Goal: Task Accomplishment & Management: Complete application form

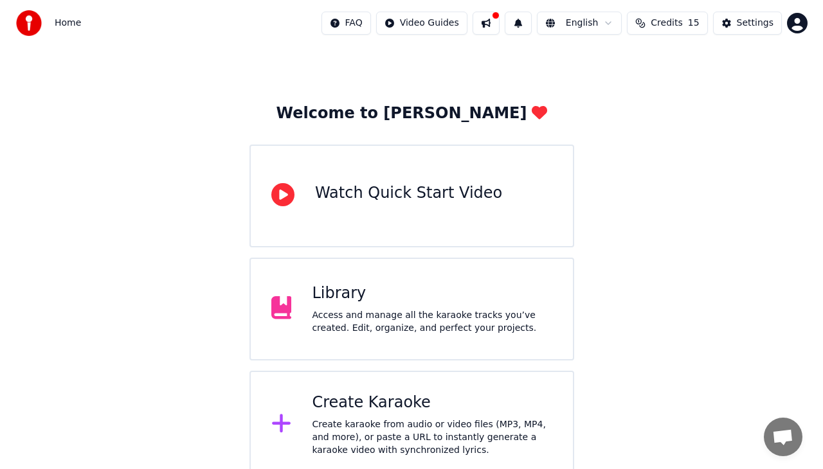
scroll to position [30, 0]
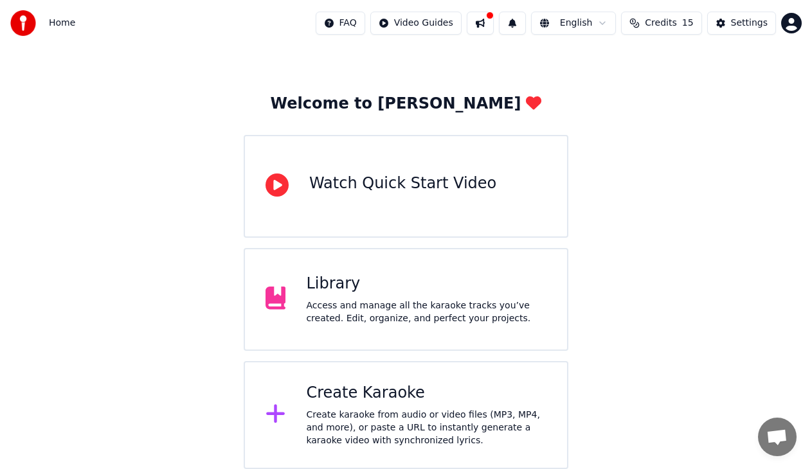
click at [352, 399] on div "Create Karaoke" at bounding box center [426, 393] width 241 height 21
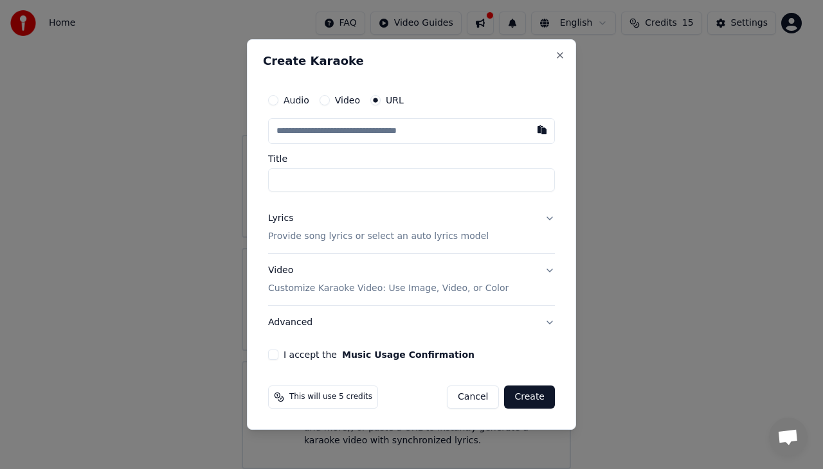
paste input "**********"
type input "**********"
drag, startPoint x: 318, startPoint y: 183, endPoint x: 257, endPoint y: 181, distance: 60.5
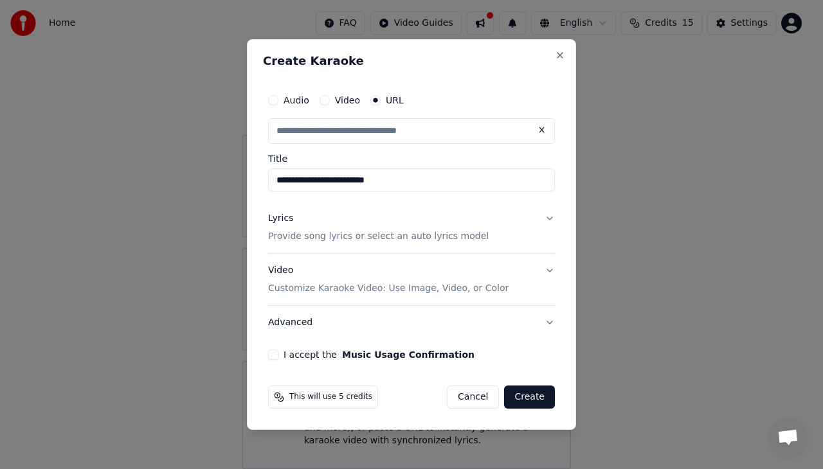
click at [257, 181] on div "**********" at bounding box center [411, 234] width 329 height 391
type input "**********"
drag, startPoint x: 345, startPoint y: 177, endPoint x: 305, endPoint y: 178, distance: 39.3
click at [305, 178] on input "**********" at bounding box center [411, 180] width 287 height 23
type input "**********"
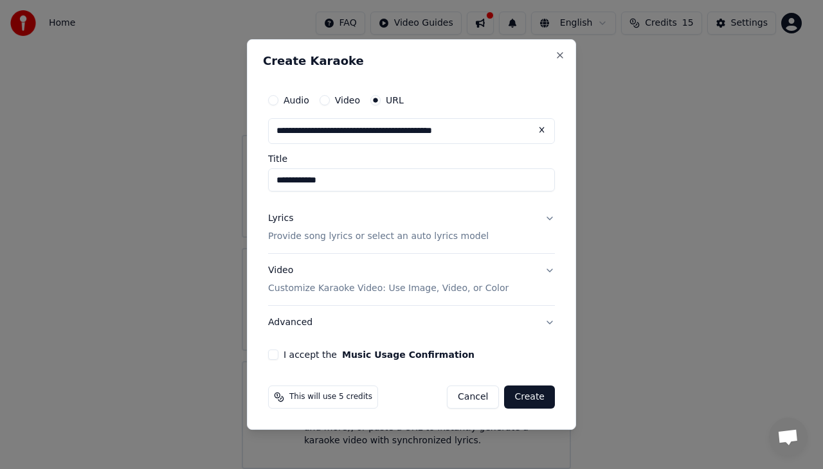
click at [367, 237] on p "Provide song lyrics or select an auto lyrics model" at bounding box center [378, 236] width 221 height 13
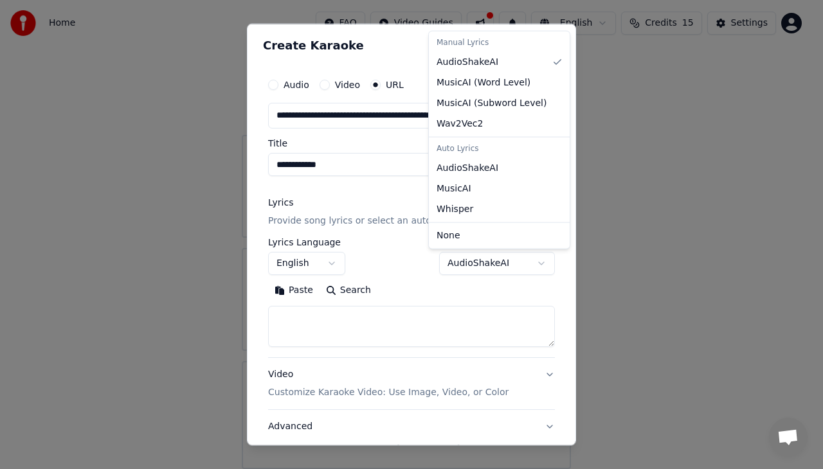
click at [461, 261] on body "**********" at bounding box center [406, 219] width 812 height 499
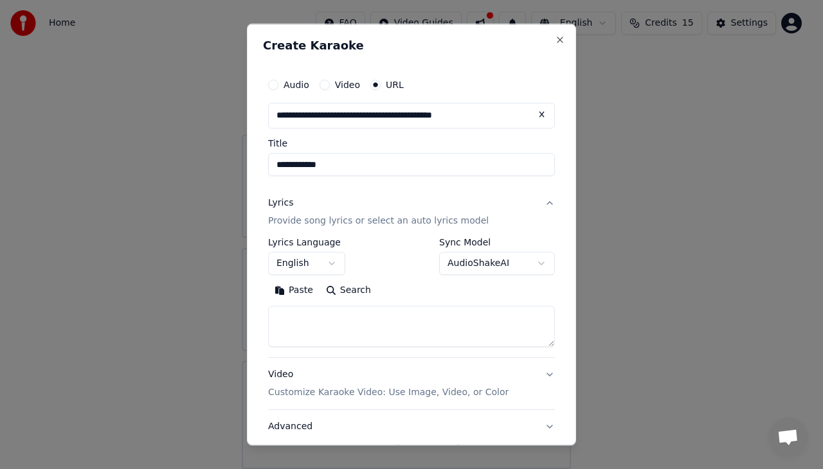
click at [413, 267] on body "**********" at bounding box center [406, 219] width 812 height 499
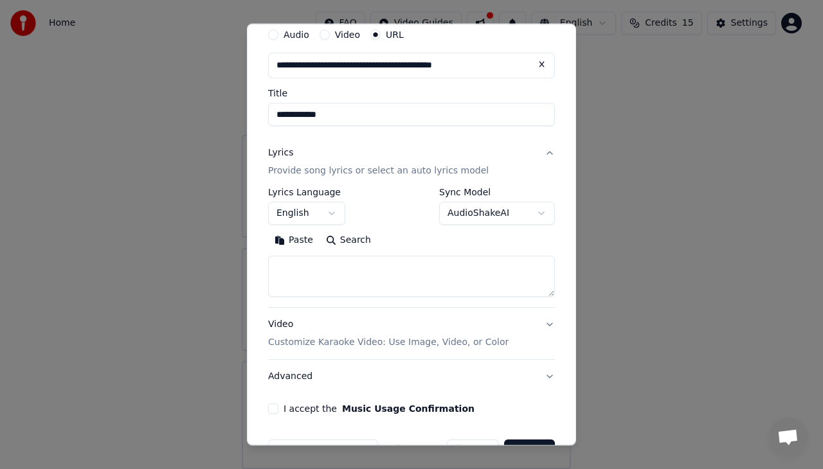
scroll to position [88, 0]
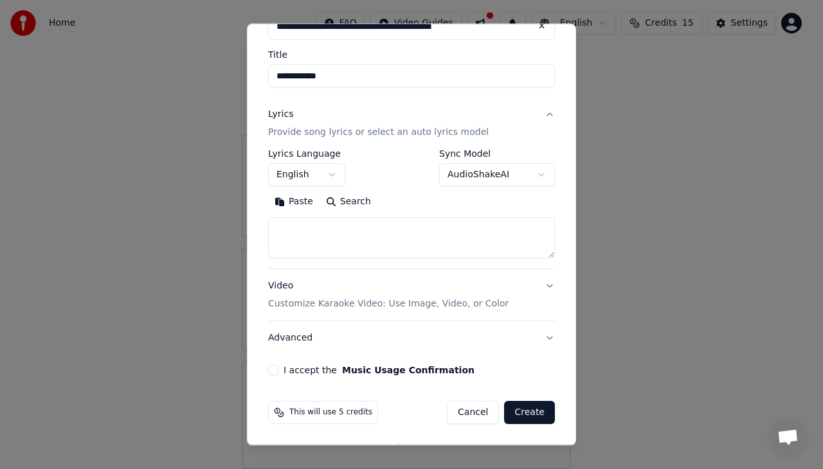
click at [278, 369] on button "I accept the Music Usage Confirmation" at bounding box center [273, 370] width 10 height 10
click at [534, 416] on button "Create" at bounding box center [529, 412] width 51 height 23
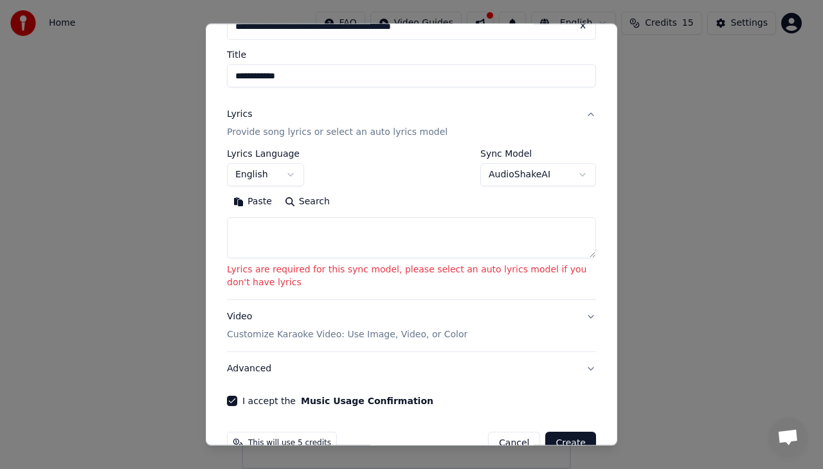
click at [293, 241] on textarea at bounding box center [411, 237] width 369 height 41
click at [291, 172] on body "**********" at bounding box center [406, 219] width 812 height 499
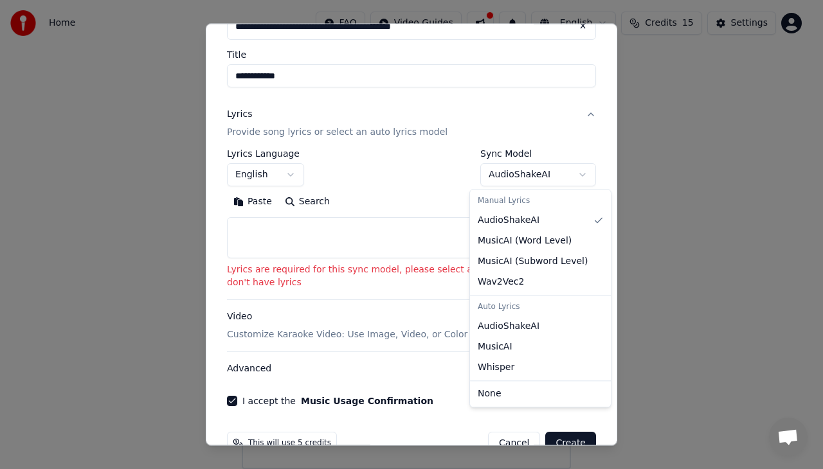
click at [495, 179] on body "**********" at bounding box center [406, 219] width 812 height 499
select select "**********"
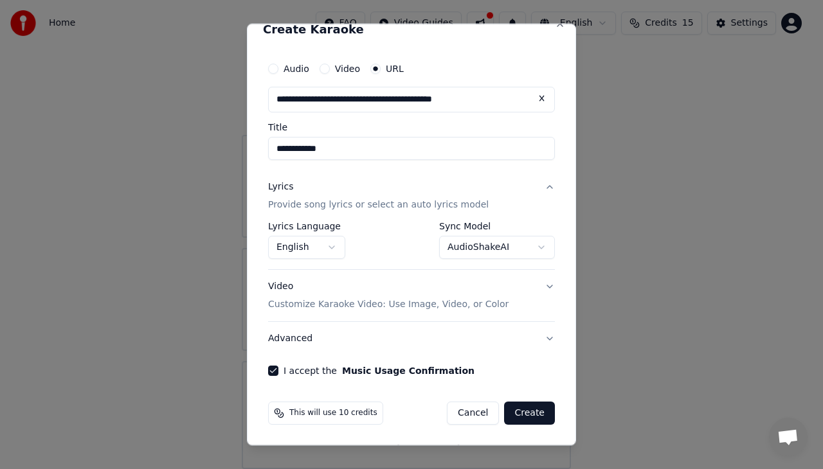
scroll to position [16, 0]
click at [520, 415] on button "Create" at bounding box center [529, 412] width 51 height 23
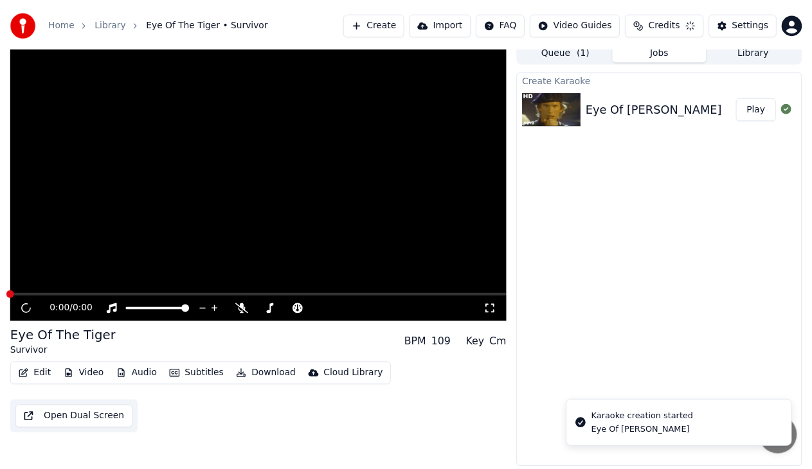
scroll to position [6, 0]
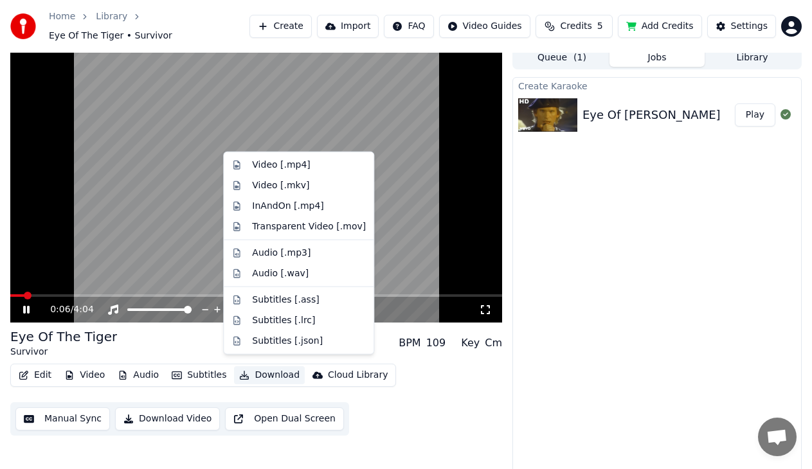
click at [255, 370] on button "Download" at bounding box center [269, 376] width 71 height 18
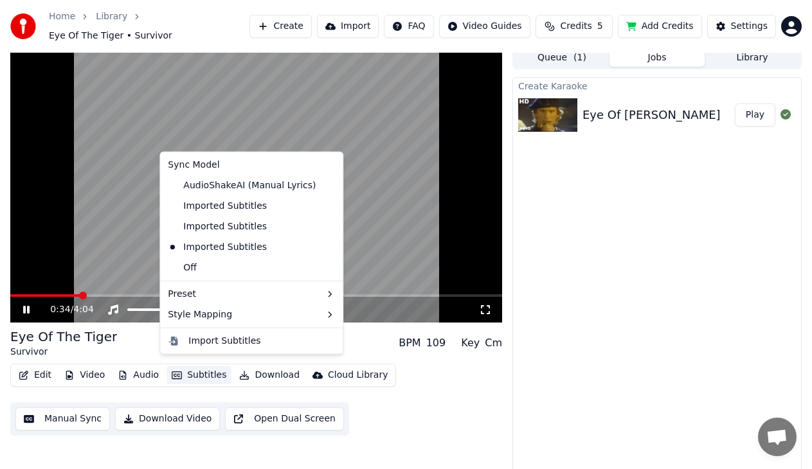
click at [209, 370] on button "Subtitles" at bounding box center [199, 376] width 65 height 18
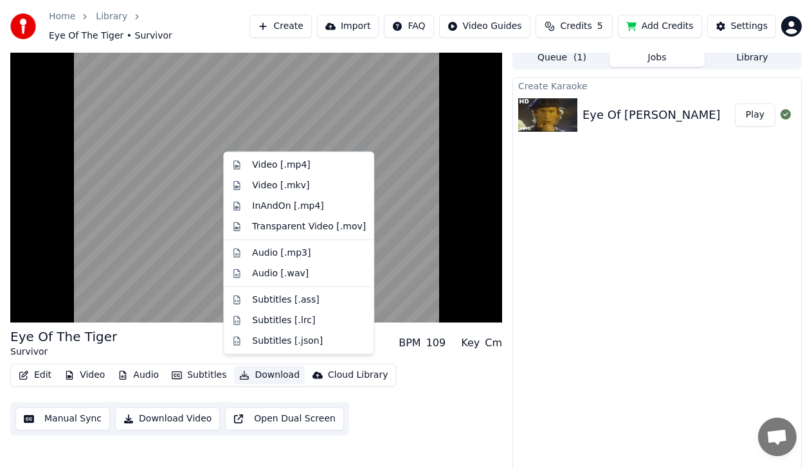
click at [257, 367] on button "Download" at bounding box center [269, 376] width 71 height 18
click at [311, 316] on div "Subtitles [.lrc]" at bounding box center [309, 320] width 114 height 13
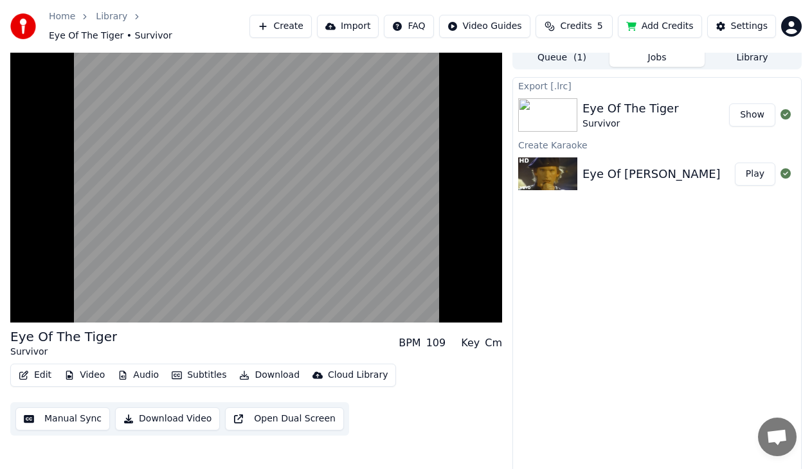
click at [247, 370] on button "Download" at bounding box center [269, 376] width 71 height 18
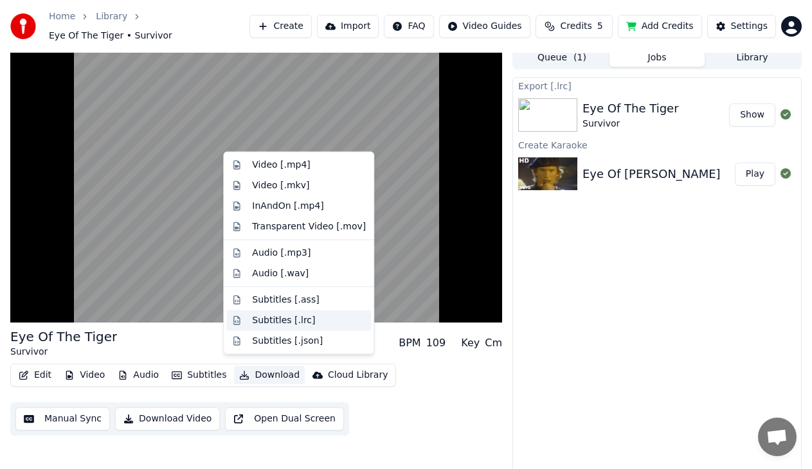
click at [284, 318] on div "Subtitles [.lrc]" at bounding box center [283, 320] width 63 height 13
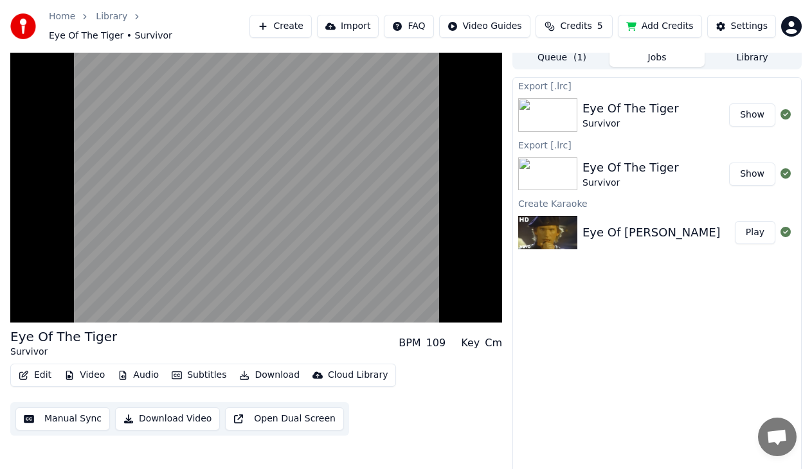
click at [764, 230] on button "Play" at bounding box center [755, 232] width 41 height 23
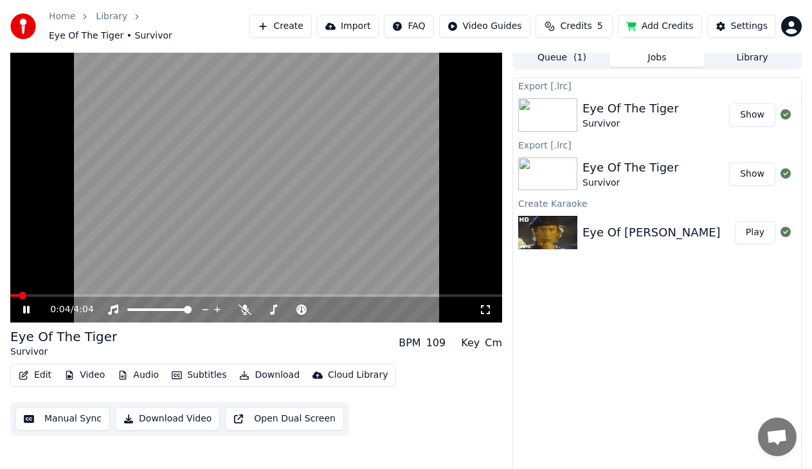
click at [75, 297] on div "0:04 / 4:04" at bounding box center [256, 310] width 492 height 26
click at [75, 287] on video at bounding box center [256, 184] width 492 height 277
click at [46, 292] on span at bounding box center [42, 296] width 8 height 8
click at [670, 309] on div "Export [.lrc] Eye Of The Tiger Survivor Show Export [.lrc] Eye Of The Tiger Sur…" at bounding box center [657, 276] width 289 height 399
click at [103, 292] on span at bounding box center [103, 296] width 8 height 8
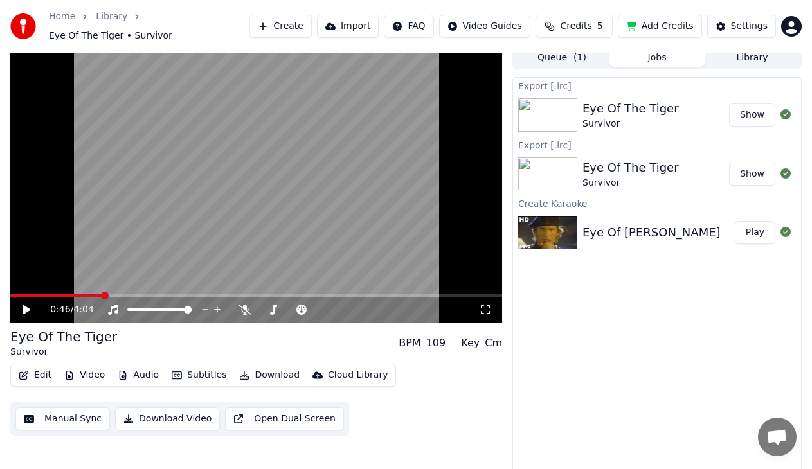
click at [618, 302] on div "Export [.lrc] Eye Of The Tiger Survivor Show Export [.lrc] Eye Of The Tiger Sur…" at bounding box center [657, 276] width 289 height 399
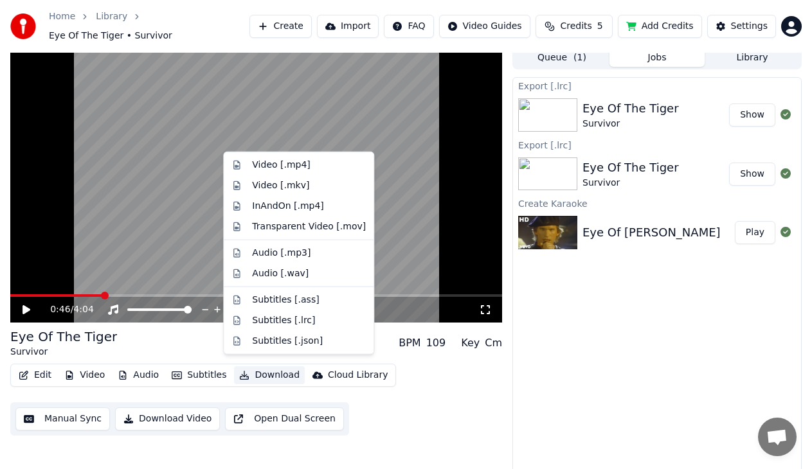
click at [253, 367] on button "Download" at bounding box center [269, 376] width 71 height 18
click at [279, 323] on div "Subtitles [.lrc]" at bounding box center [283, 320] width 63 height 13
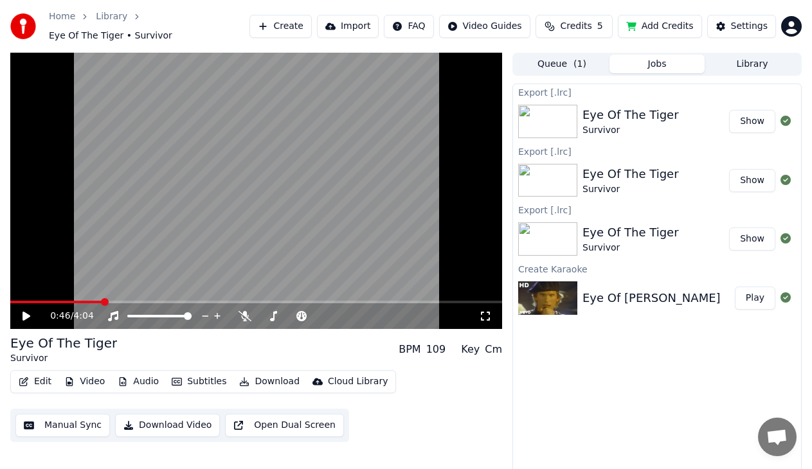
click at [202, 379] on button "Subtitles" at bounding box center [199, 382] width 65 height 18
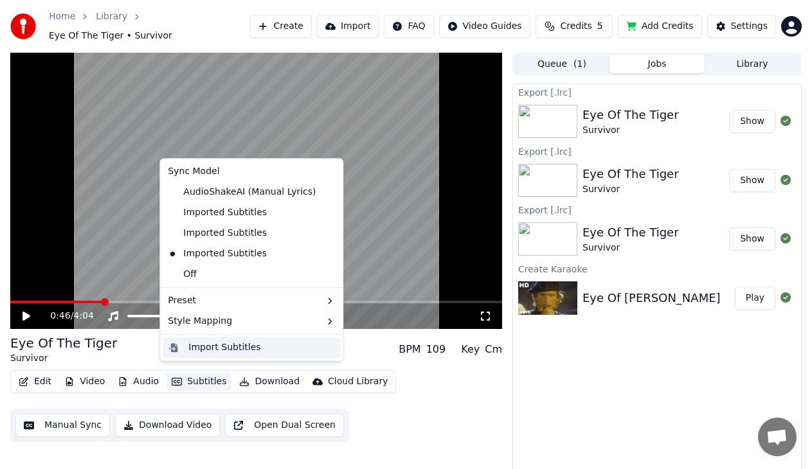
click at [223, 346] on div "Import Subtitles" at bounding box center [224, 348] width 72 height 13
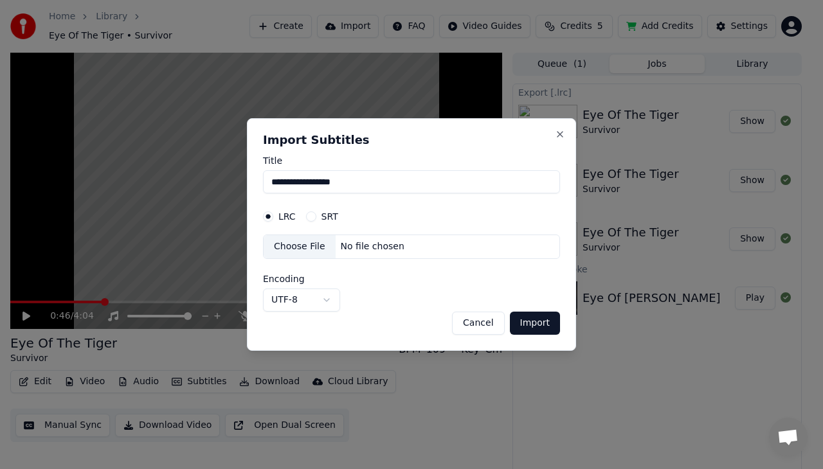
click at [352, 248] on div "No file chosen" at bounding box center [373, 247] width 74 height 13
click at [535, 323] on button "Import" at bounding box center [535, 323] width 50 height 23
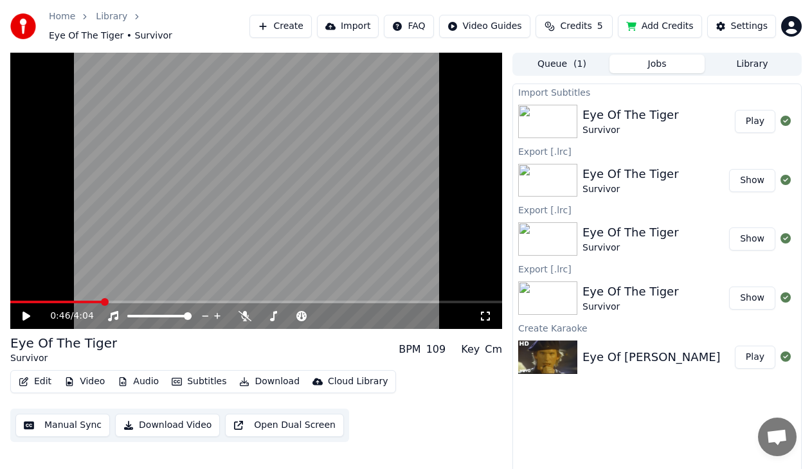
click at [744, 352] on button "Play" at bounding box center [755, 357] width 41 height 23
click at [768, 357] on button "Play" at bounding box center [755, 357] width 41 height 23
click at [96, 298] on span at bounding box center [99, 302] width 8 height 8
click at [27, 313] on icon at bounding box center [36, 316] width 30 height 10
click at [203, 378] on button "Subtitles" at bounding box center [199, 382] width 65 height 18
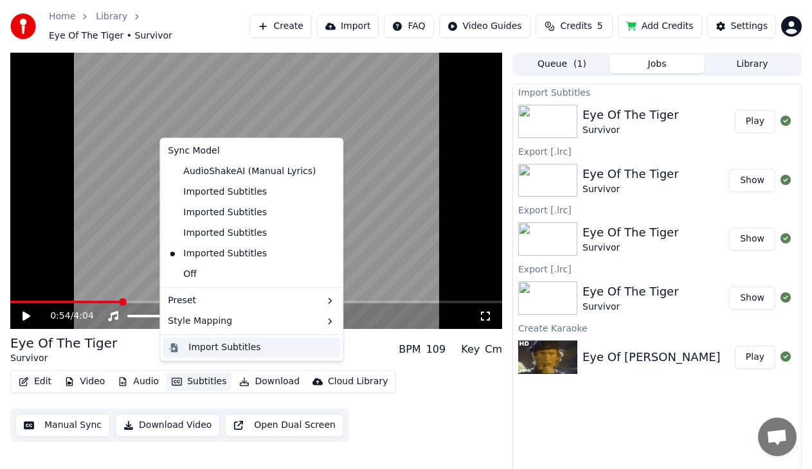
click at [221, 348] on div "Import Subtitles" at bounding box center [224, 348] width 72 height 13
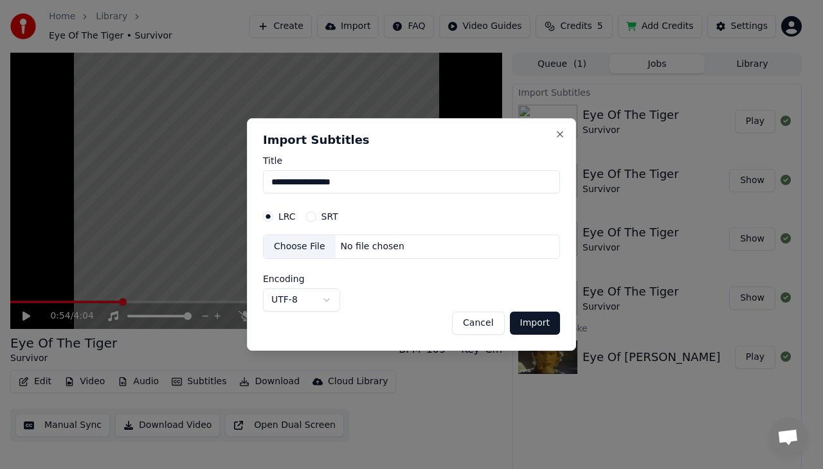
click at [382, 248] on div "No file chosen" at bounding box center [373, 247] width 74 height 13
click at [531, 321] on button "Import" at bounding box center [535, 323] width 50 height 23
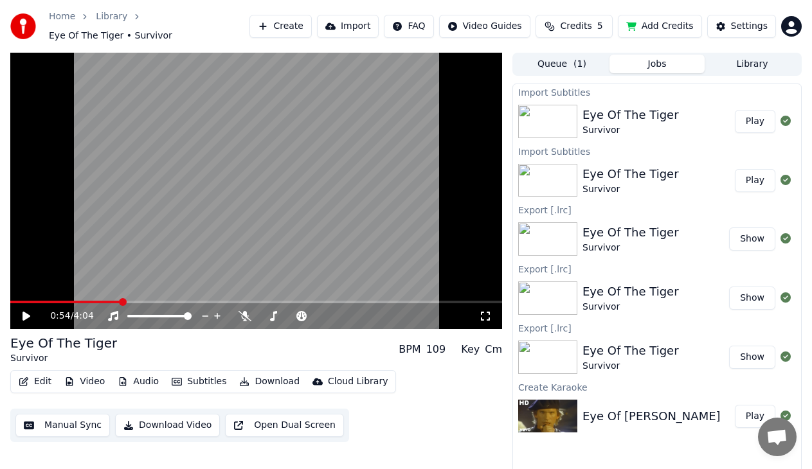
click at [752, 416] on button "Play" at bounding box center [755, 416] width 41 height 23
click at [96, 298] on span at bounding box center [99, 302] width 8 height 8
click at [28, 313] on icon at bounding box center [26, 317] width 6 height 8
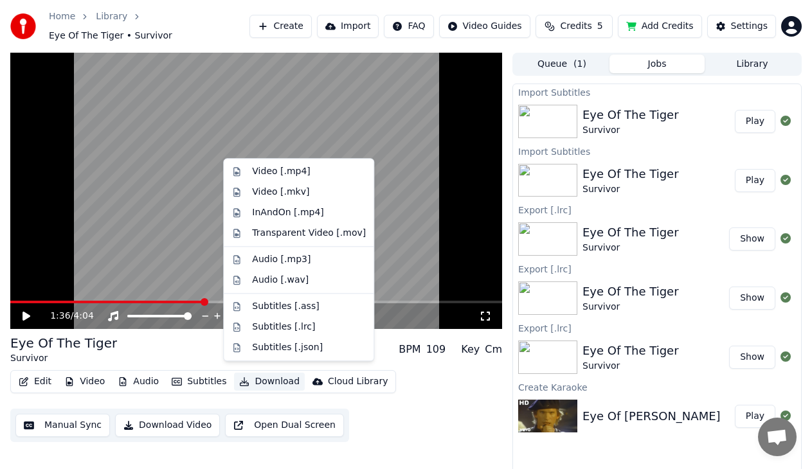
click at [254, 378] on button "Download" at bounding box center [269, 382] width 71 height 18
click at [280, 321] on div "Subtitles [.lrc]" at bounding box center [283, 327] width 63 height 13
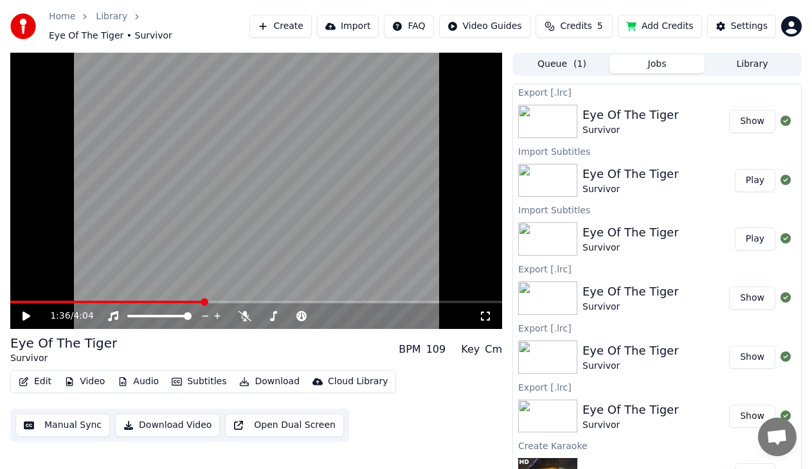
click at [257, 373] on button "Download" at bounding box center [269, 382] width 71 height 18
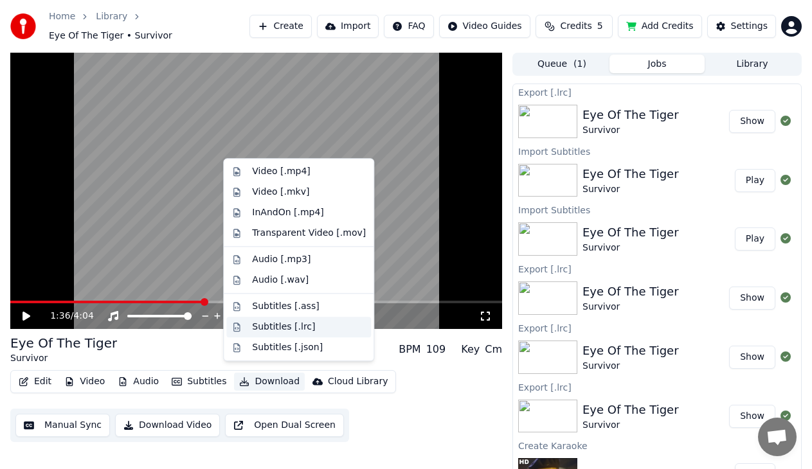
click at [273, 335] on div "Subtitles [.lrc]" at bounding box center [298, 327] width 145 height 21
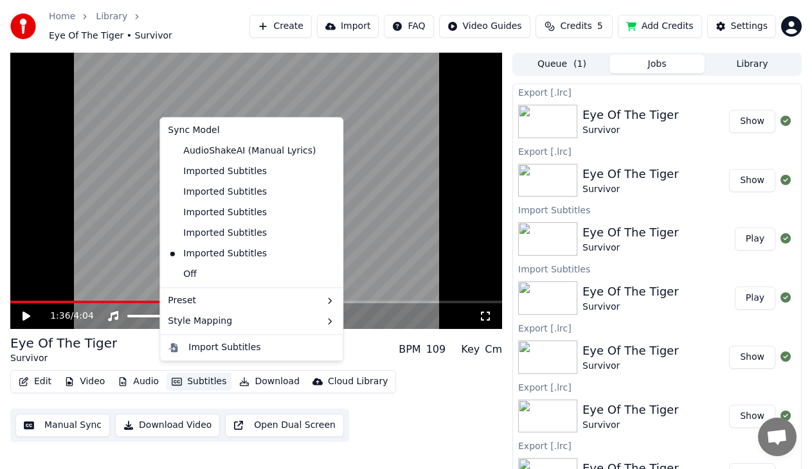
click at [192, 376] on button "Subtitles" at bounding box center [199, 382] width 65 height 18
click at [212, 346] on div "Import Subtitles" at bounding box center [224, 348] width 72 height 13
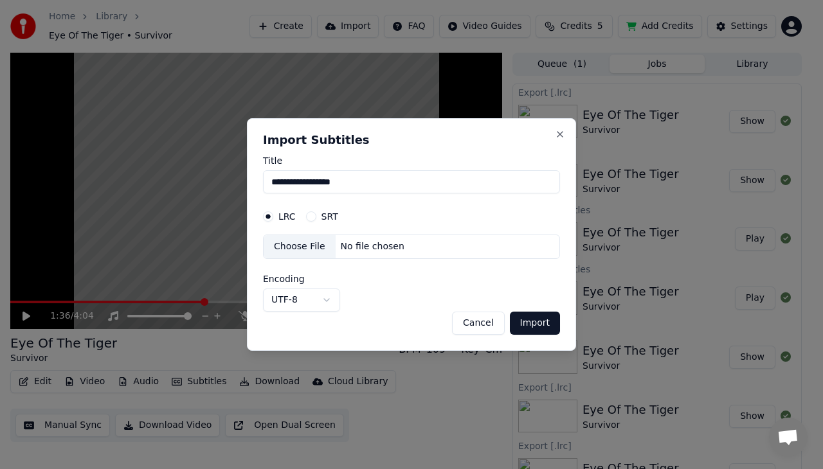
click at [374, 241] on div "No file chosen" at bounding box center [373, 247] width 74 height 13
click at [540, 325] on button "Import" at bounding box center [535, 323] width 50 height 23
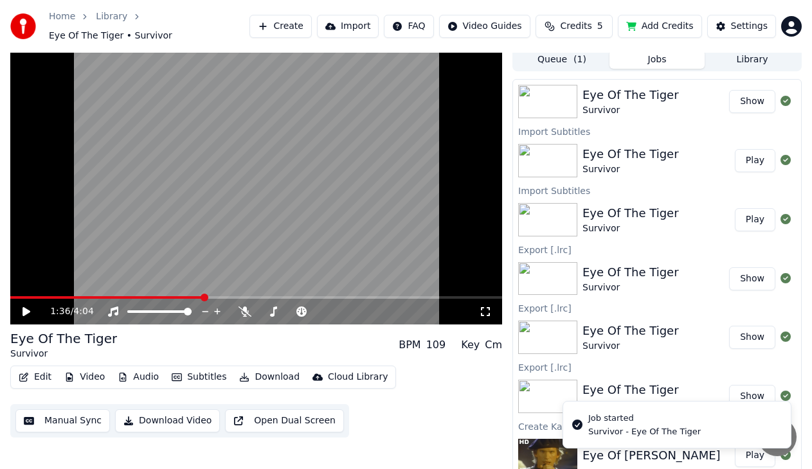
scroll to position [6, 0]
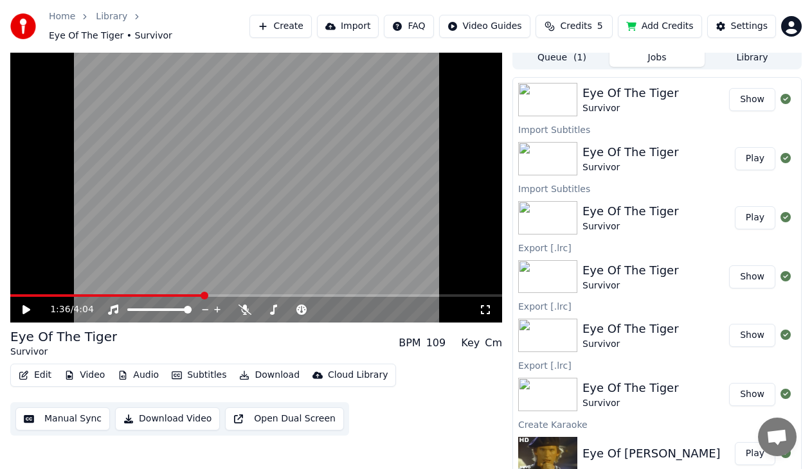
click at [736, 446] on button "Play" at bounding box center [755, 453] width 41 height 23
click at [96, 292] on span at bounding box center [99, 296] width 8 height 8
click at [31, 305] on icon at bounding box center [36, 310] width 30 height 10
click at [436, 292] on span at bounding box center [434, 296] width 8 height 8
click at [28, 305] on icon at bounding box center [36, 310] width 30 height 10
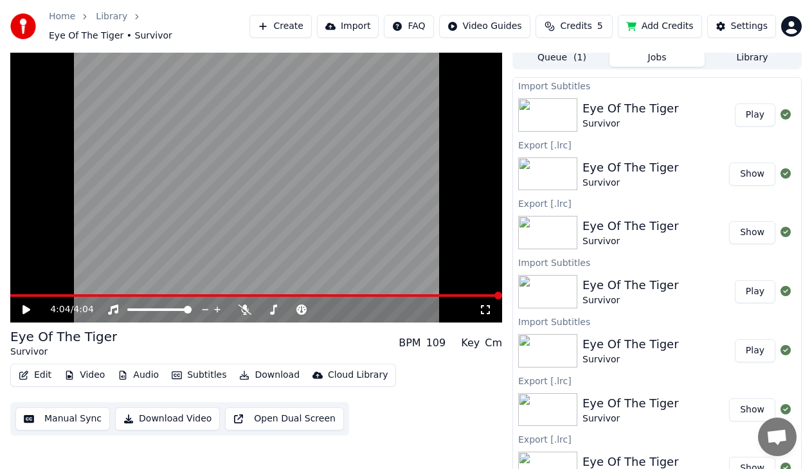
click at [750, 113] on button "Play" at bounding box center [755, 115] width 41 height 23
click at [99, 292] on span at bounding box center [101, 296] width 8 height 8
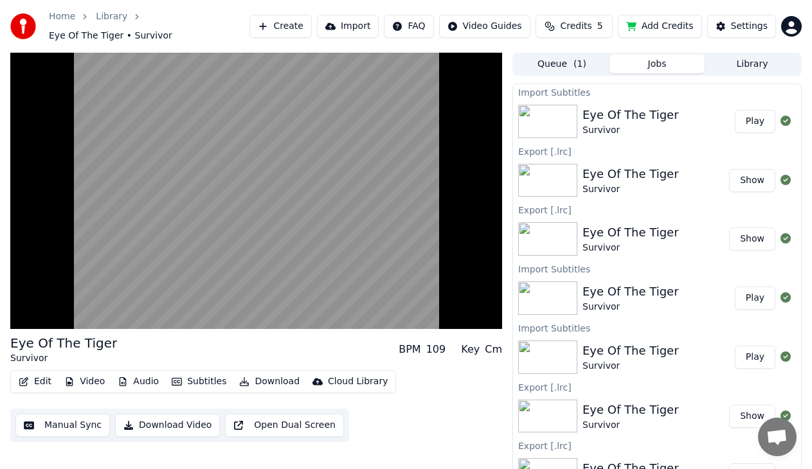
click at [752, 293] on button "Play" at bounding box center [755, 298] width 41 height 23
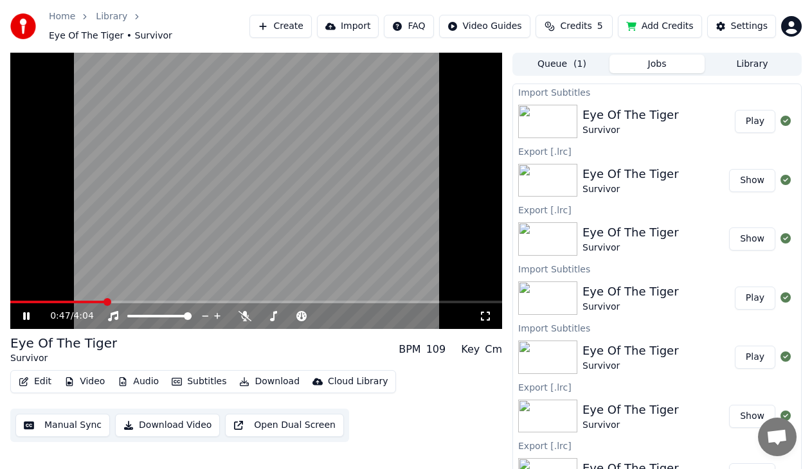
click at [104, 298] on span at bounding box center [108, 302] width 8 height 8
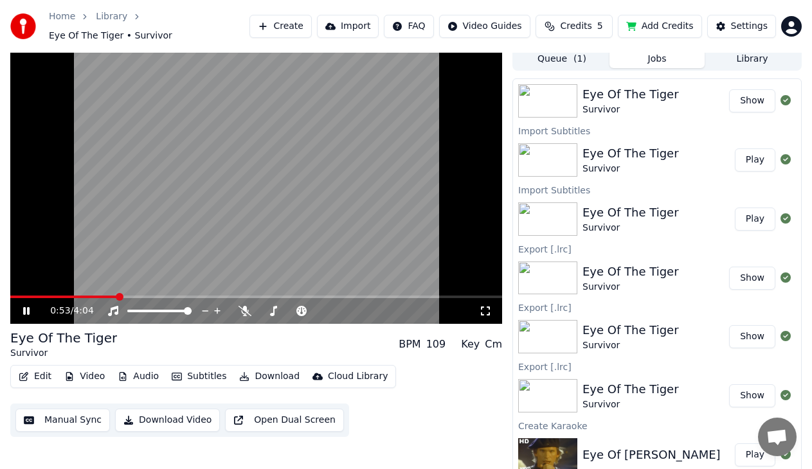
scroll to position [6, 0]
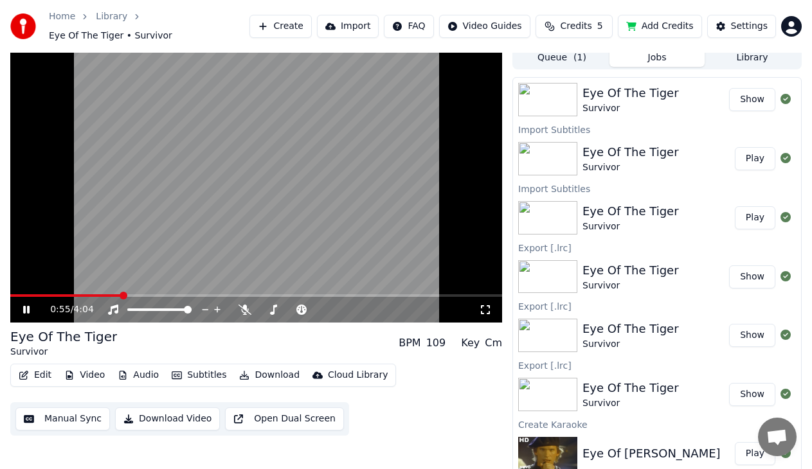
click at [183, 367] on button "Subtitles" at bounding box center [199, 376] width 65 height 18
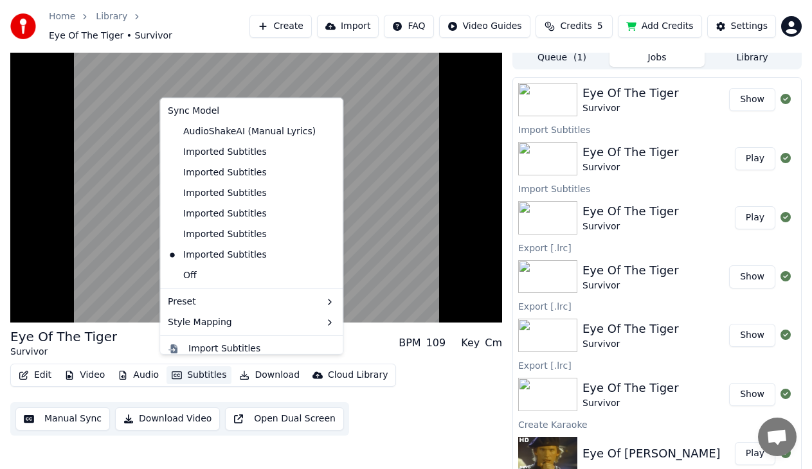
scroll to position [8, 0]
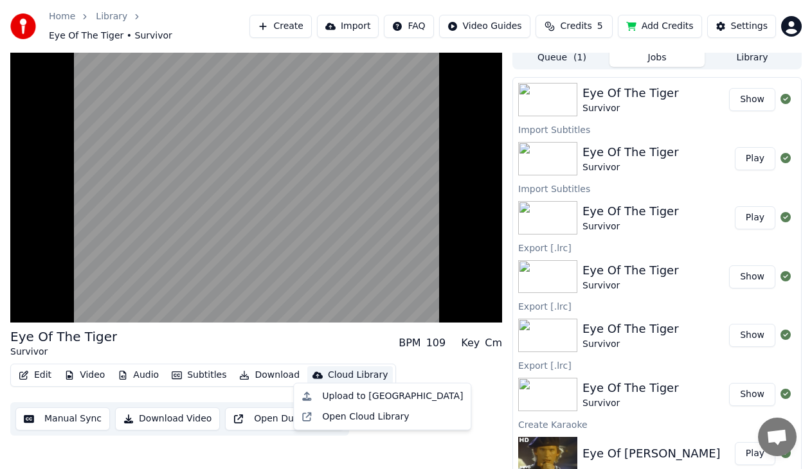
click at [267, 432] on div "Eye Of The Tiger Survivor BPM 109 Key Cm Edit Video Audio Subtitles Download Cl…" at bounding box center [256, 261] width 492 height 430
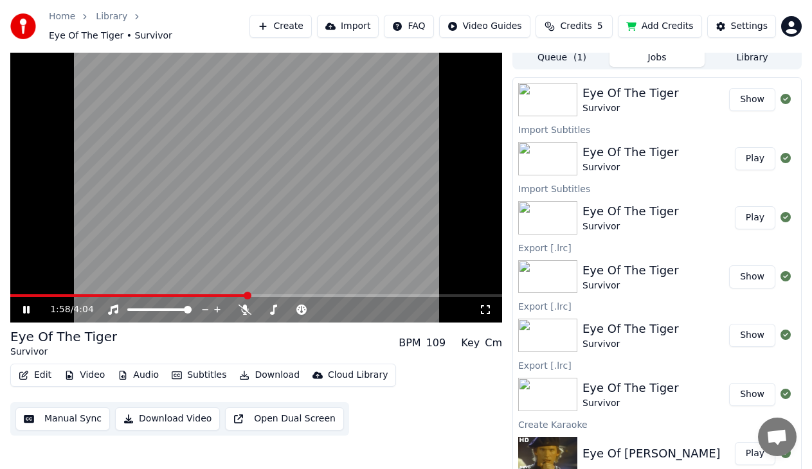
click at [25, 306] on icon at bounding box center [26, 310] width 6 height 8
click at [748, 444] on button "Play" at bounding box center [755, 453] width 41 height 23
click at [110, 292] on span at bounding box center [113, 296] width 8 height 8
click at [28, 306] on icon at bounding box center [26, 310] width 6 height 8
click at [140, 369] on button "Audio" at bounding box center [138, 376] width 51 height 18
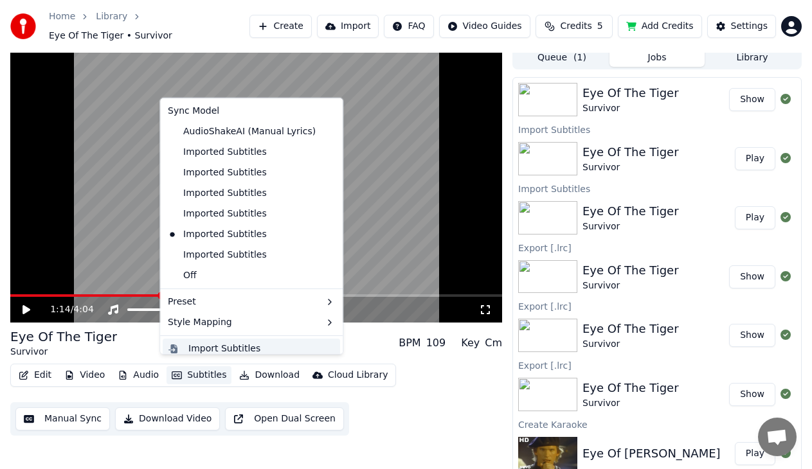
click at [209, 344] on div "Import Subtitles" at bounding box center [224, 348] width 72 height 13
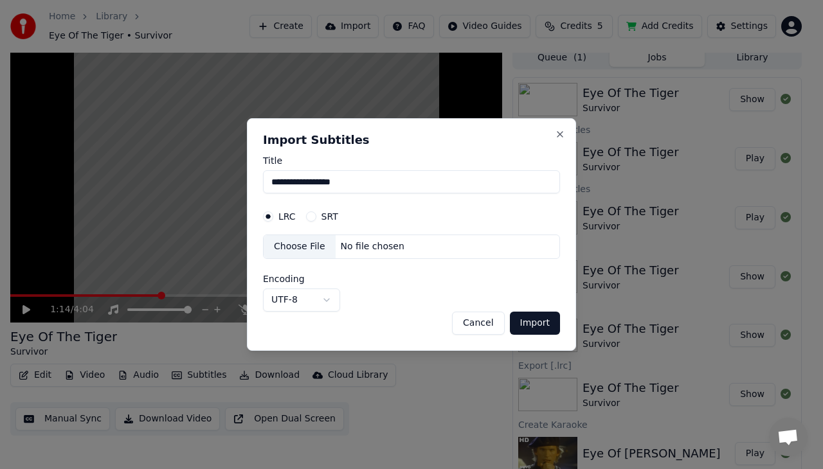
click at [369, 248] on div "No file chosen" at bounding box center [373, 247] width 74 height 13
click at [524, 323] on button "Import" at bounding box center [535, 323] width 50 height 23
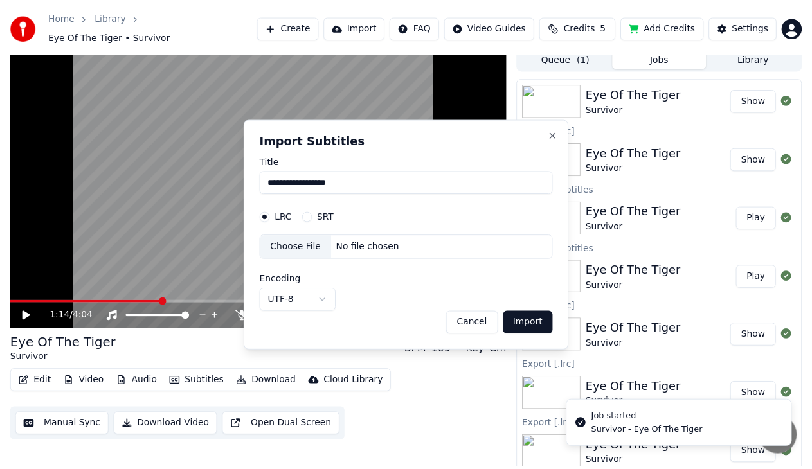
scroll to position [192, 0]
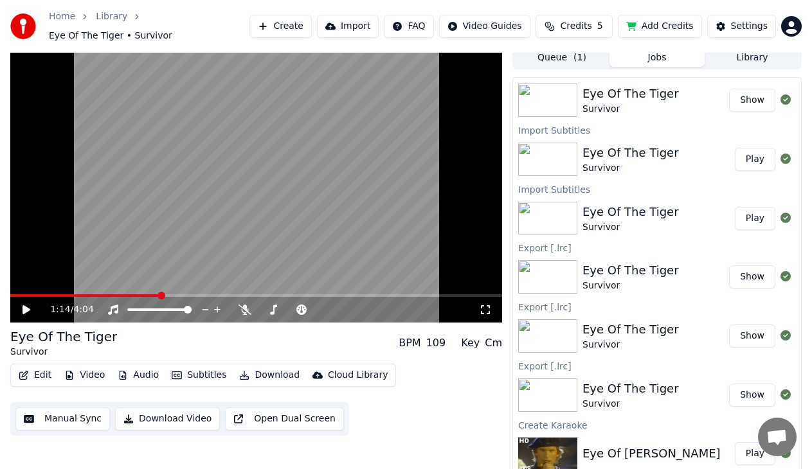
click at [752, 451] on button "Play" at bounding box center [755, 453] width 41 height 23
click at [80, 295] on span at bounding box center [45, 296] width 70 height 3
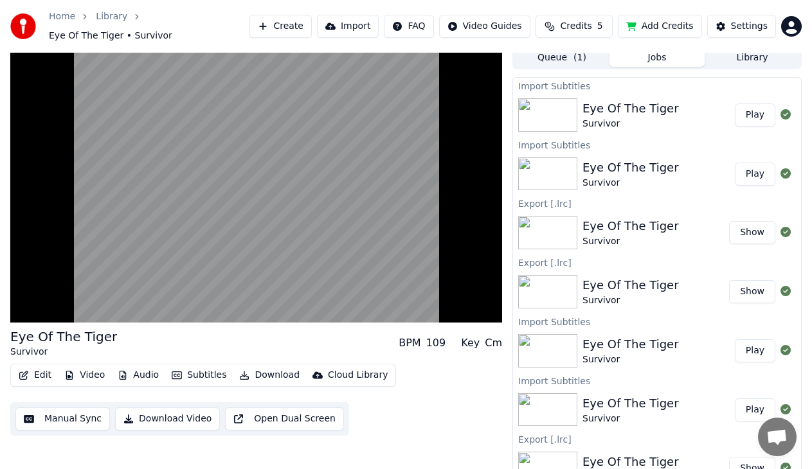
scroll to position [192, 0]
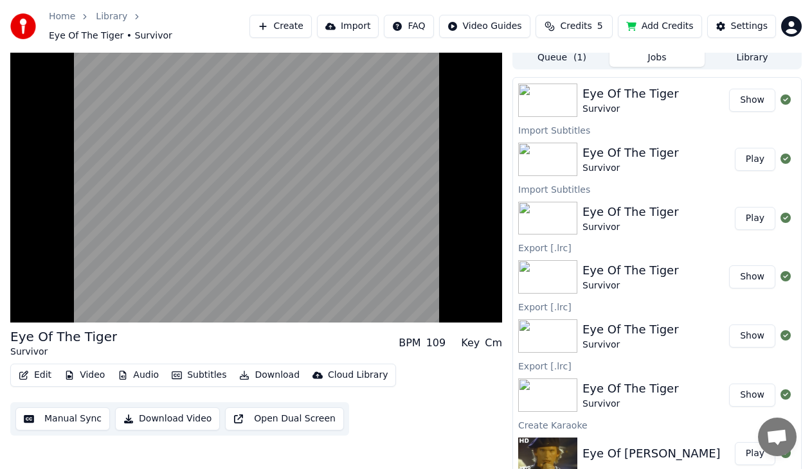
click at [752, 451] on button "Play" at bounding box center [755, 453] width 41 height 23
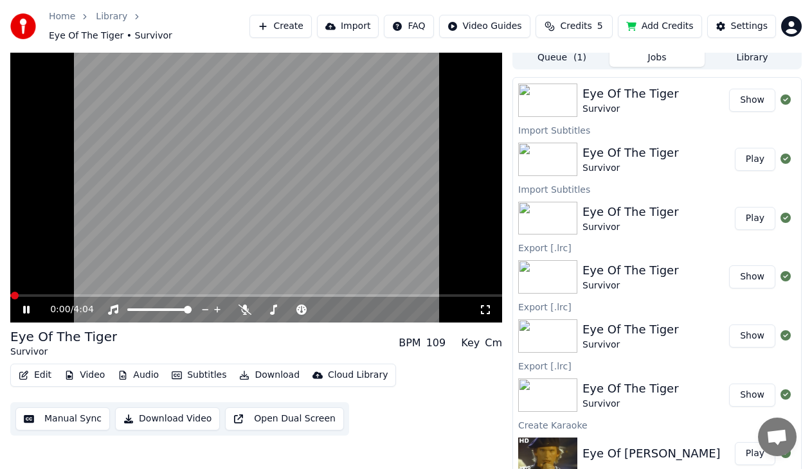
click at [109, 287] on div "0:00 / 4:04" at bounding box center [256, 184] width 492 height 277
click at [77, 295] on span at bounding box center [256, 296] width 492 height 3
click at [91, 295] on span at bounding box center [256, 296] width 492 height 3
click at [102, 295] on span at bounding box center [256, 296] width 492 height 3
click at [24, 305] on icon at bounding box center [27, 309] width 8 height 9
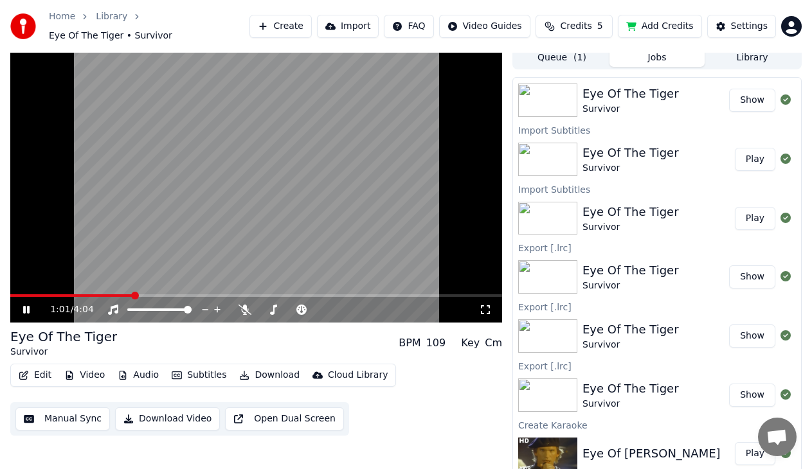
click at [24, 305] on icon at bounding box center [36, 310] width 30 height 10
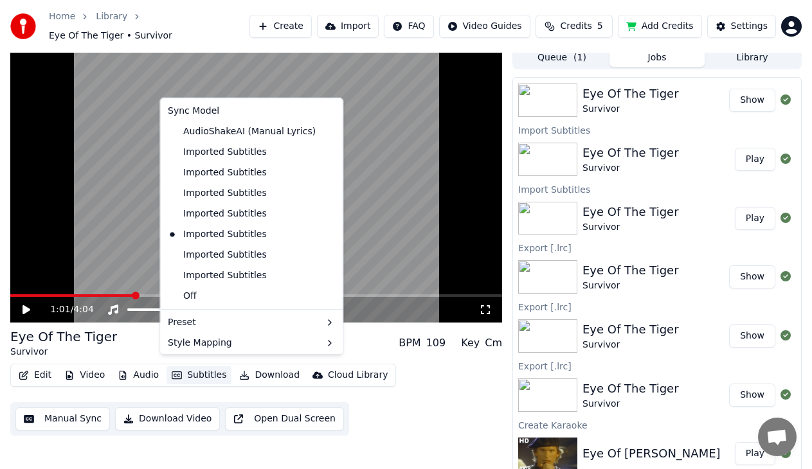
click at [206, 372] on button "Subtitles" at bounding box center [199, 376] width 65 height 18
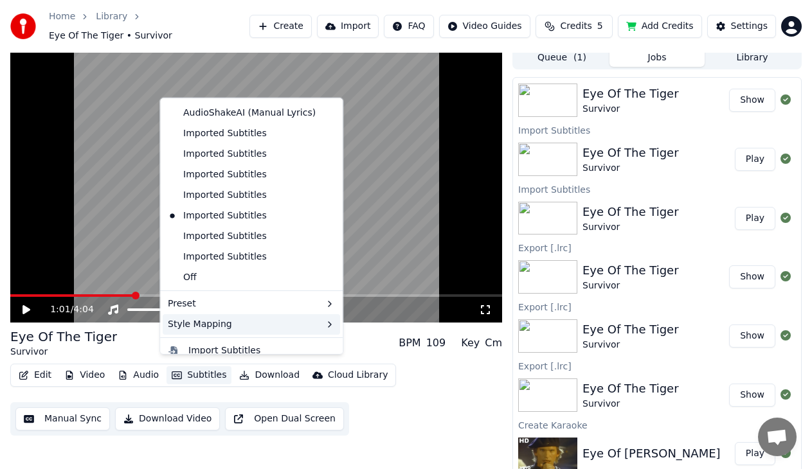
scroll to position [28, 0]
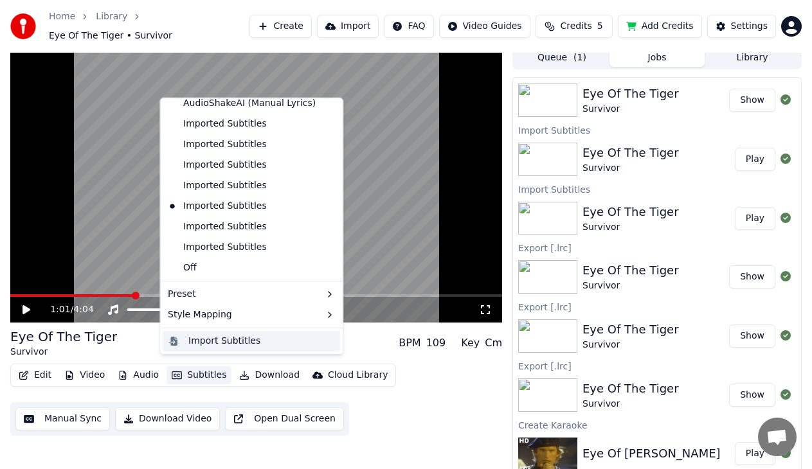
click at [206, 344] on div "Import Subtitles" at bounding box center [224, 340] width 72 height 13
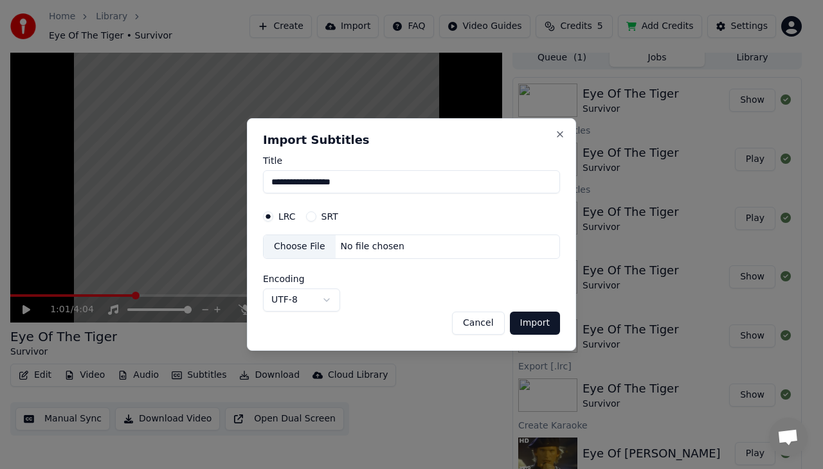
click at [373, 249] on div "No file chosen" at bounding box center [373, 247] width 74 height 13
click at [543, 327] on button "Import" at bounding box center [535, 323] width 50 height 23
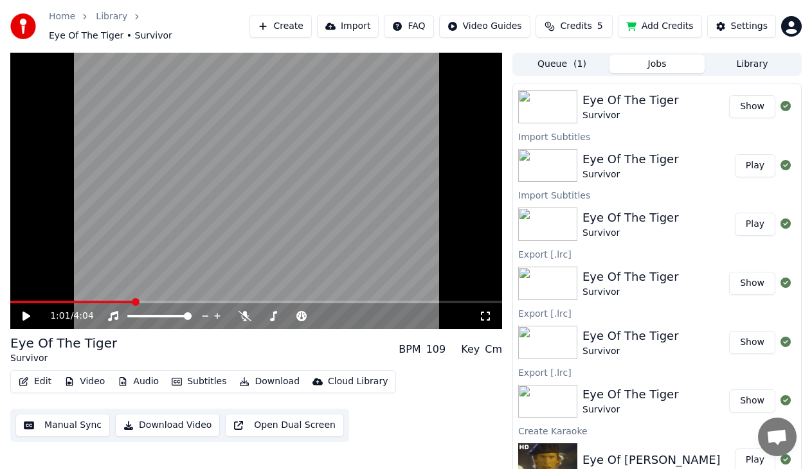
scroll to position [6, 0]
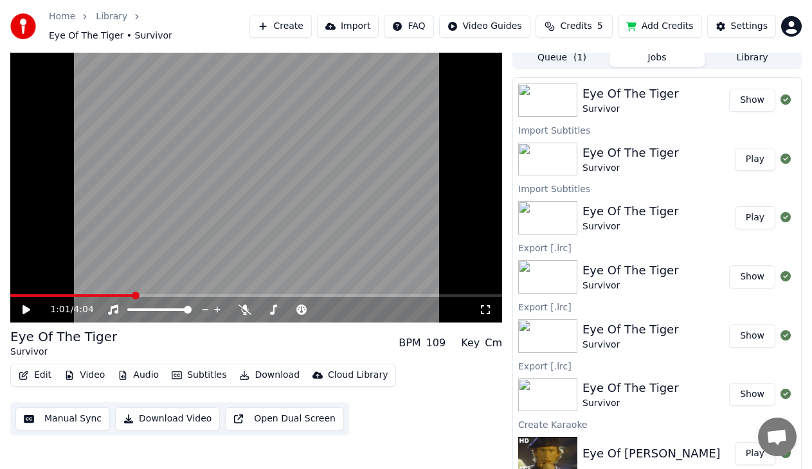
click at [735, 442] on button "Play" at bounding box center [755, 453] width 41 height 23
click at [99, 292] on span at bounding box center [101, 296] width 8 height 8
click at [86, 295] on span at bounding box center [54, 296] width 88 height 3
click at [102, 292] on span at bounding box center [105, 296] width 8 height 8
click at [25, 306] on icon at bounding box center [26, 310] width 6 height 8
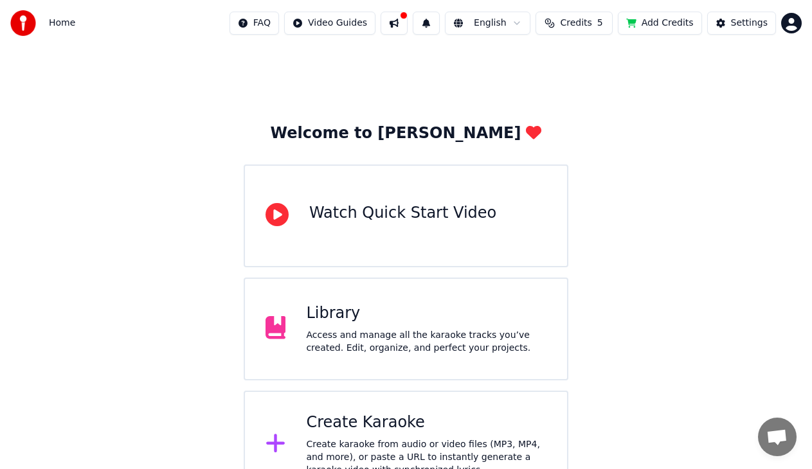
click at [414, 329] on div "Library Access and manage all the karaoke tracks you’ve created. Edit, organize…" at bounding box center [426, 329] width 241 height 51
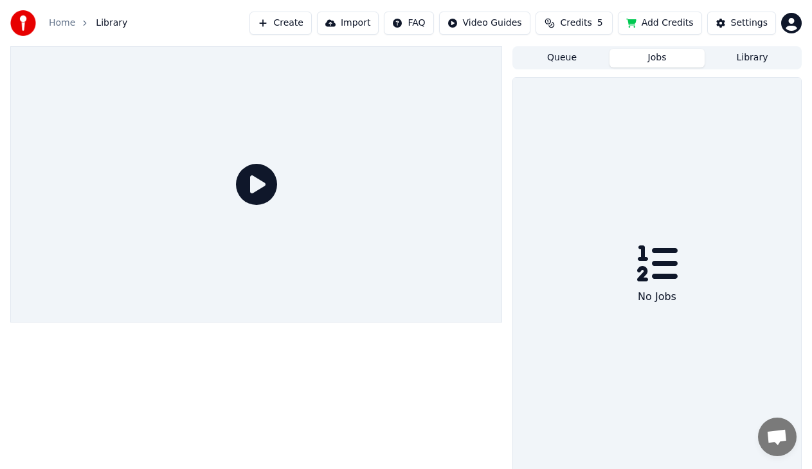
click at [665, 62] on button "Jobs" at bounding box center [657, 58] width 95 height 19
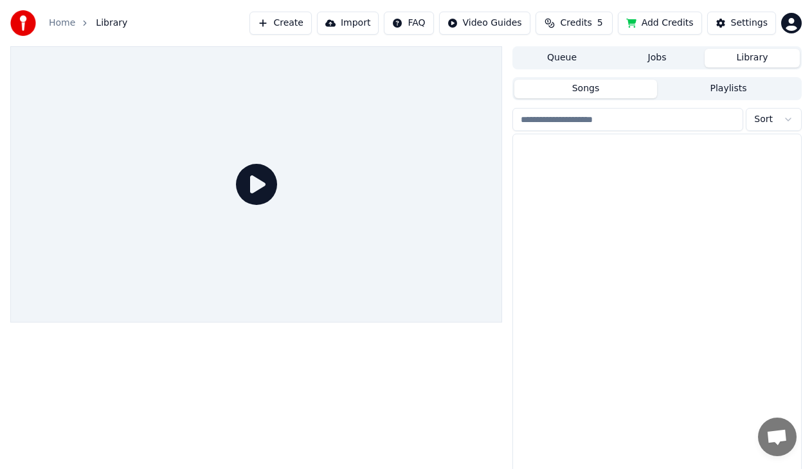
click at [756, 57] on button "Library" at bounding box center [752, 58] width 95 height 19
click at [590, 59] on button "Queue" at bounding box center [562, 58] width 95 height 19
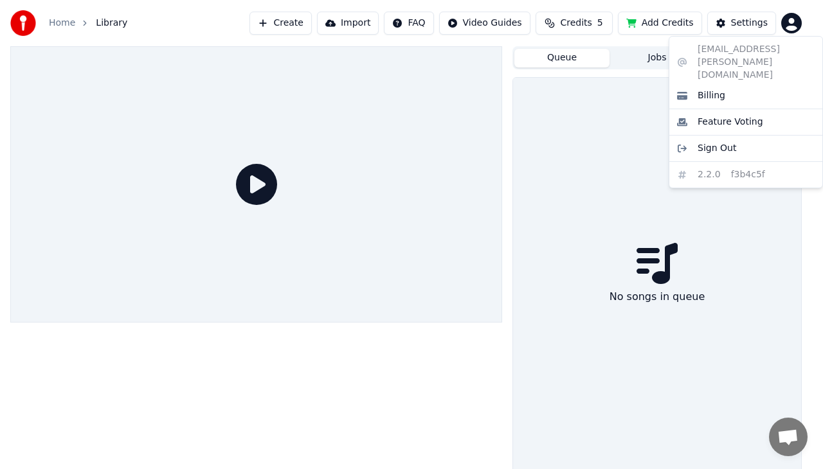
click at [789, 19] on html "Home Library Create Import FAQ Video Guides Credits 5 Add Credits Settings Queu…" at bounding box center [411, 234] width 823 height 469
click at [447, 360] on html "Home Library Create Import FAQ Video Guides Credits 5 Add Credits Settings Queu…" at bounding box center [411, 234] width 823 height 469
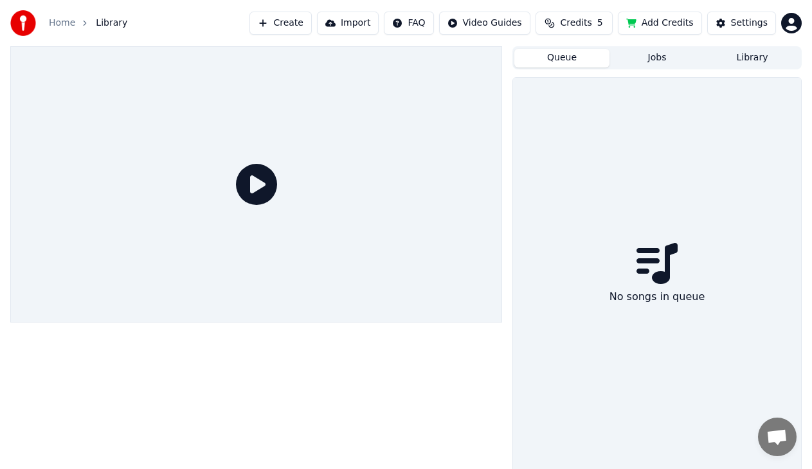
click at [651, 59] on button "Jobs" at bounding box center [657, 58] width 95 height 19
click at [564, 49] on button "Queue" at bounding box center [562, 58] width 95 height 19
click at [759, 55] on button "Library" at bounding box center [752, 58] width 95 height 19
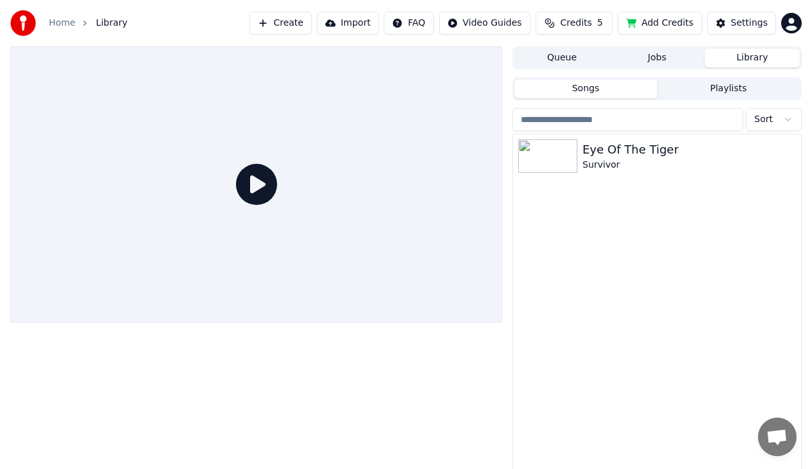
click at [298, 23] on button "Create" at bounding box center [281, 23] width 62 height 23
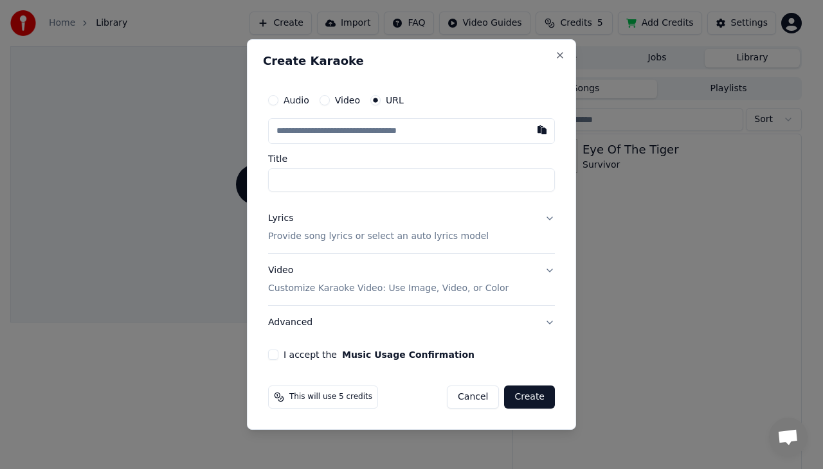
click at [320, 98] on button "Video" at bounding box center [325, 100] width 10 height 10
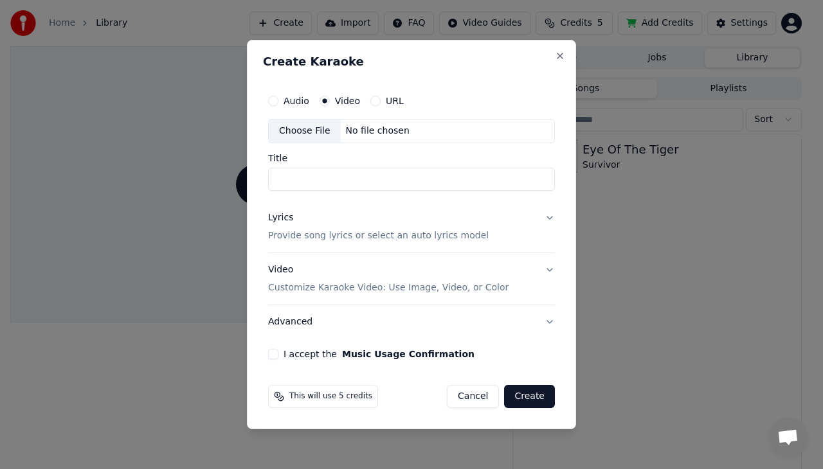
click at [378, 100] on button "URL" at bounding box center [375, 101] width 10 height 10
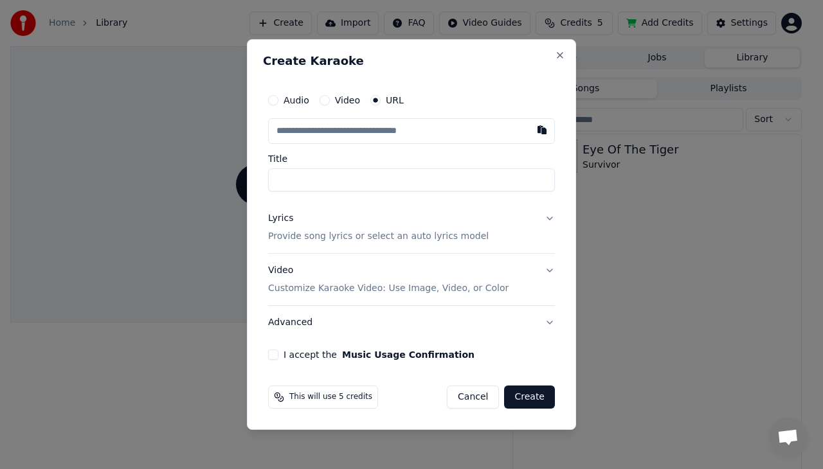
click at [356, 137] on input "text" at bounding box center [411, 131] width 287 height 26
paste input "**********"
type input "**********"
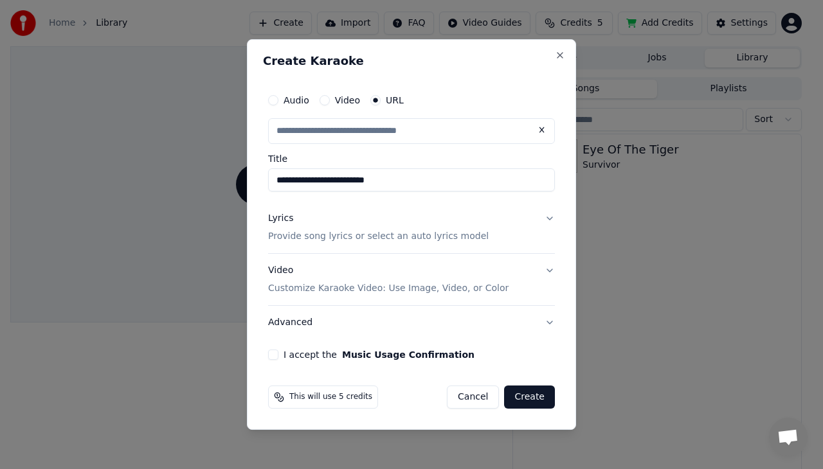
click at [332, 181] on input "**********" at bounding box center [411, 180] width 287 height 23
drag, startPoint x: 314, startPoint y: 179, endPoint x: 247, endPoint y: 179, distance: 67.5
click at [249, 180] on div "**********" at bounding box center [411, 234] width 329 height 391
type input "**********"
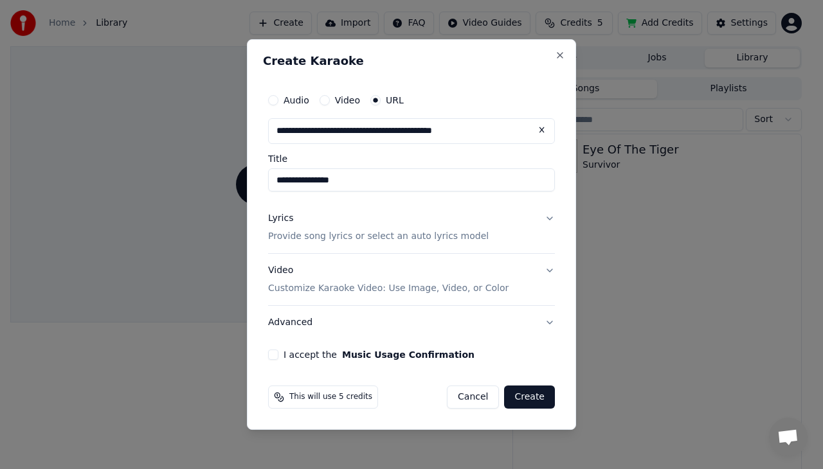
drag, startPoint x: 365, startPoint y: 184, endPoint x: 305, endPoint y: 193, distance: 59.8
click at [305, 193] on div "**********" at bounding box center [411, 223] width 297 height 283
type input "**********"
click at [373, 234] on p "Provide song lyrics or select an auto lyrics model" at bounding box center [378, 236] width 221 height 13
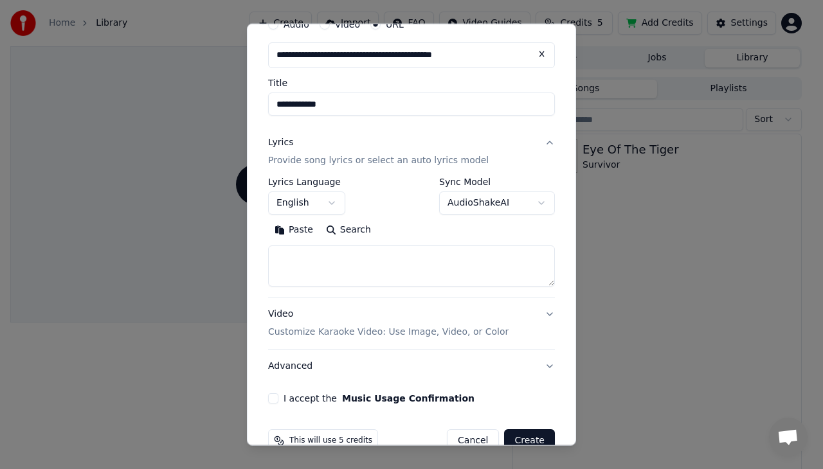
scroll to position [64, 0]
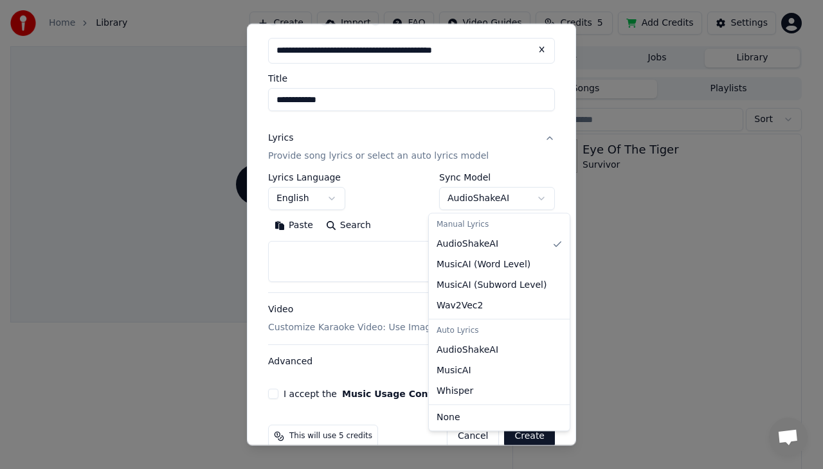
click at [478, 201] on body "**********" at bounding box center [406, 234] width 812 height 469
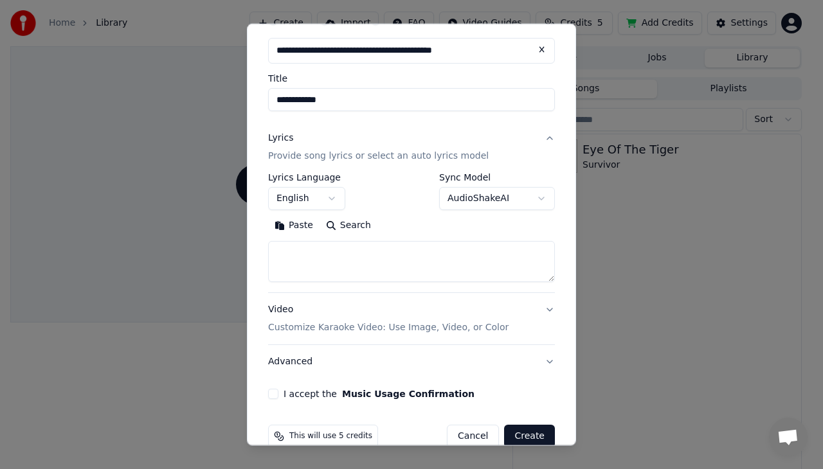
click at [298, 252] on body "**********" at bounding box center [406, 234] width 812 height 469
click at [306, 251] on textarea at bounding box center [411, 261] width 287 height 41
click at [452, 199] on body "**********" at bounding box center [406, 234] width 812 height 469
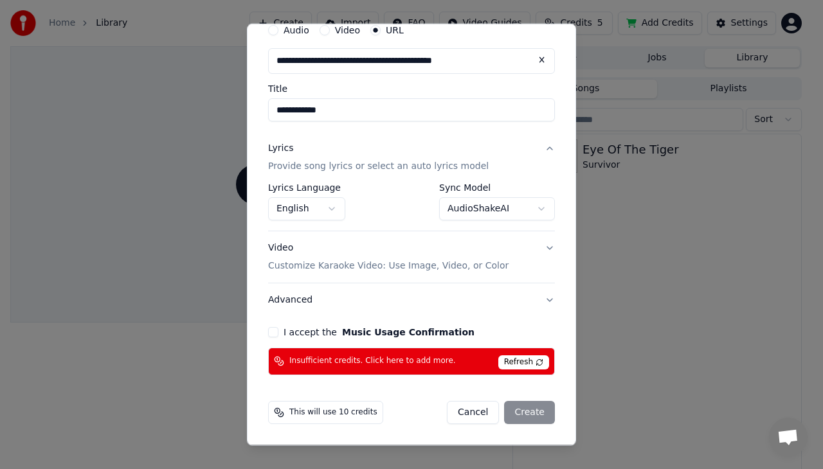
scroll to position [16, 0]
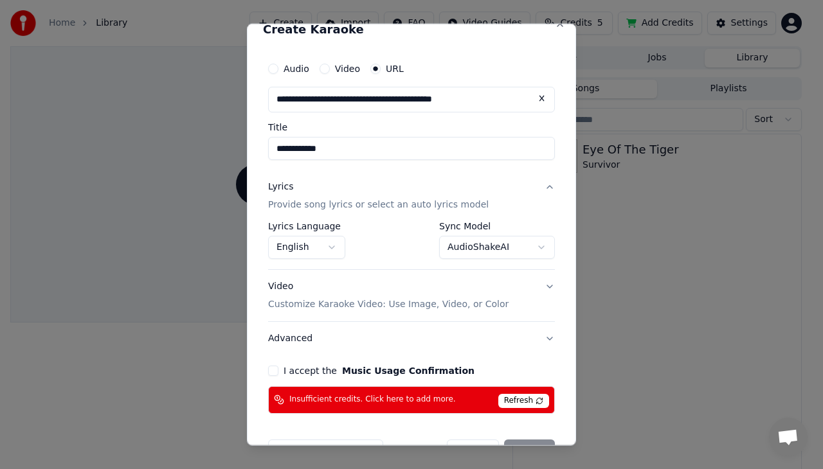
click at [273, 370] on button "I accept the Music Usage Confirmation" at bounding box center [273, 370] width 10 height 10
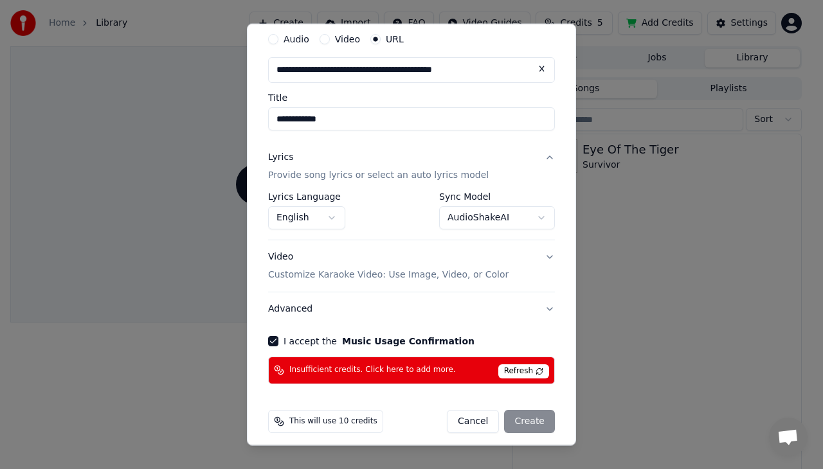
scroll to position [53, 0]
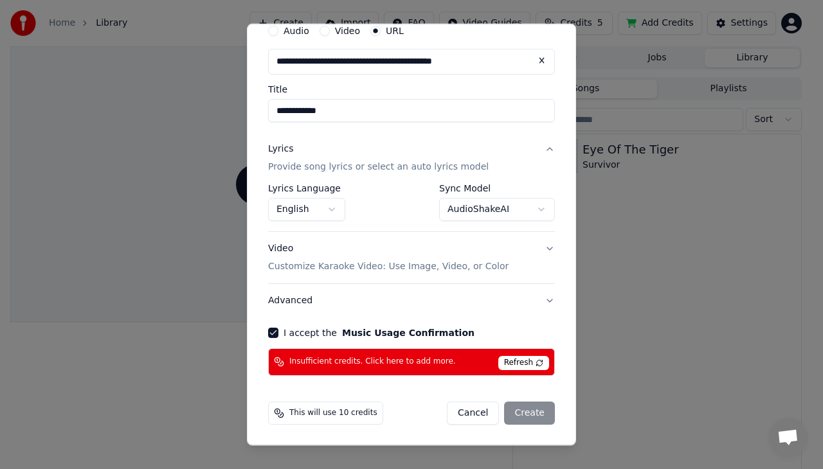
click at [473, 212] on body "**********" at bounding box center [406, 234] width 812 height 469
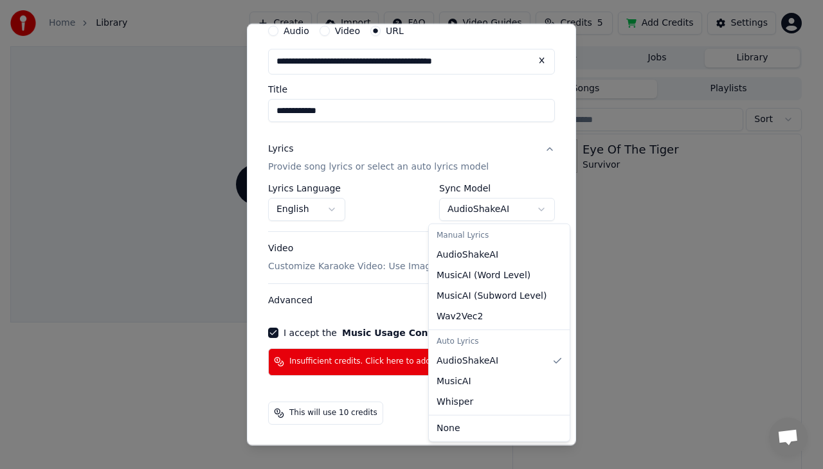
select select "**********"
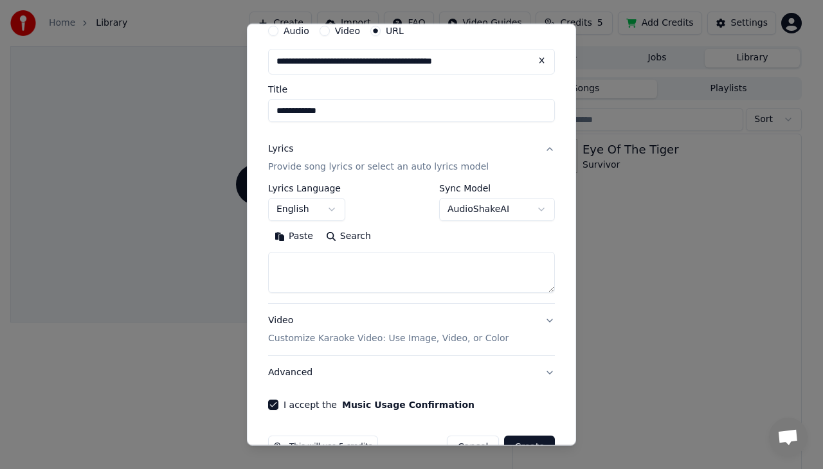
click at [337, 268] on textarea at bounding box center [411, 272] width 287 height 41
paste textarea "**********"
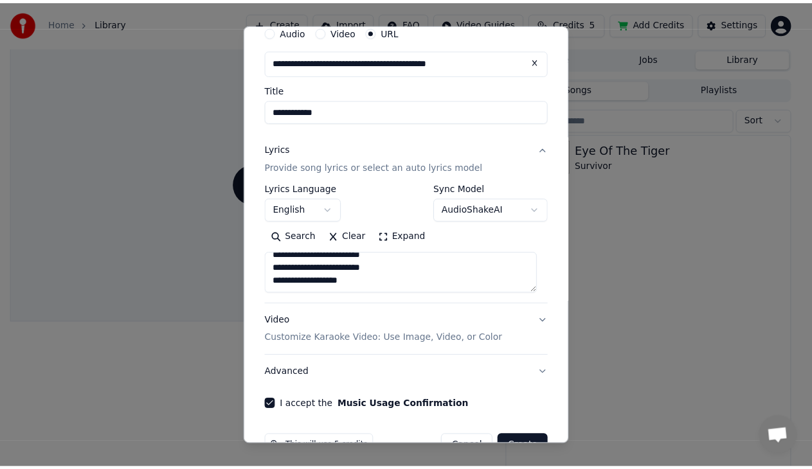
scroll to position [88, 0]
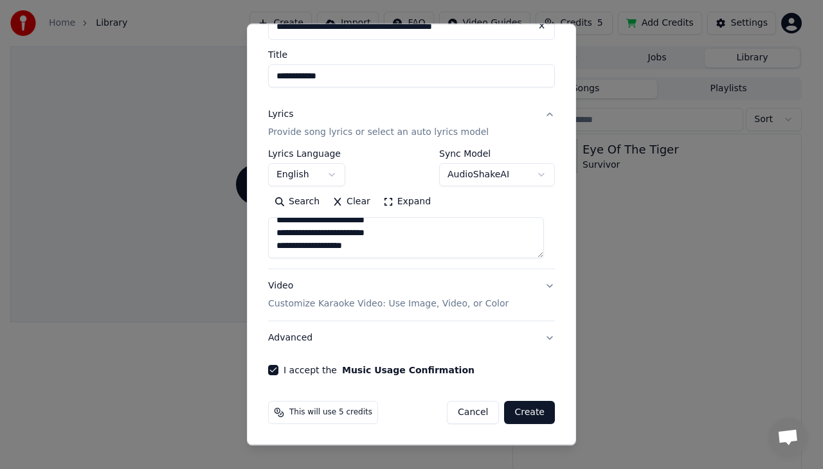
type textarea "**********"
click at [524, 413] on button "Create" at bounding box center [529, 412] width 51 height 23
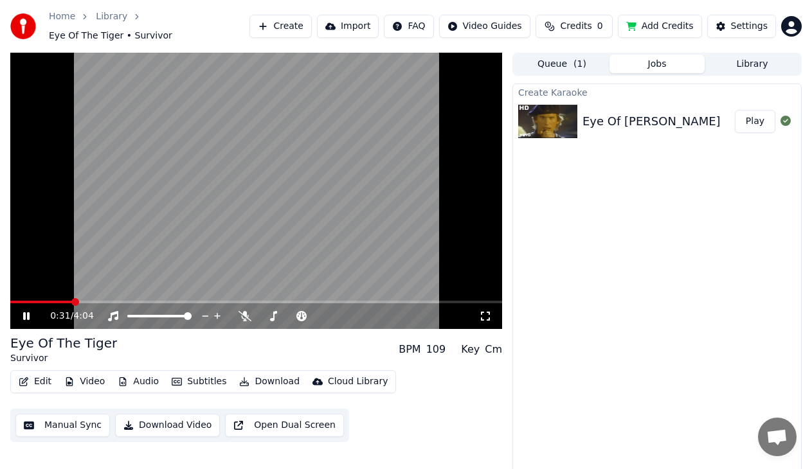
click at [73, 301] on span at bounding box center [256, 302] width 492 height 3
click at [93, 294] on video at bounding box center [256, 191] width 492 height 277
click at [104, 301] on span at bounding box center [256, 302] width 492 height 3
click at [23, 314] on icon at bounding box center [27, 316] width 8 height 9
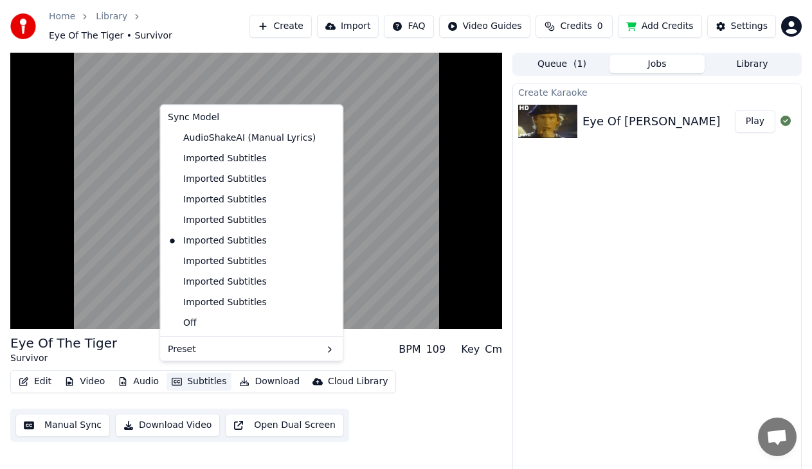
click at [205, 378] on button "Subtitles" at bounding box center [199, 382] width 65 height 18
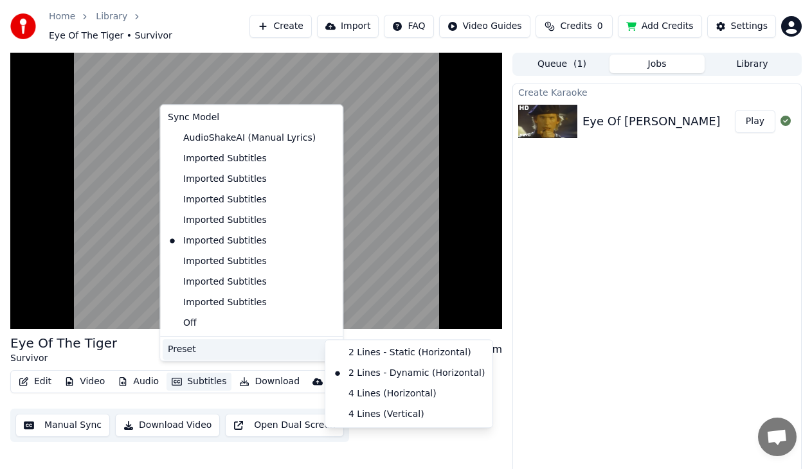
scroll to position [49, 0]
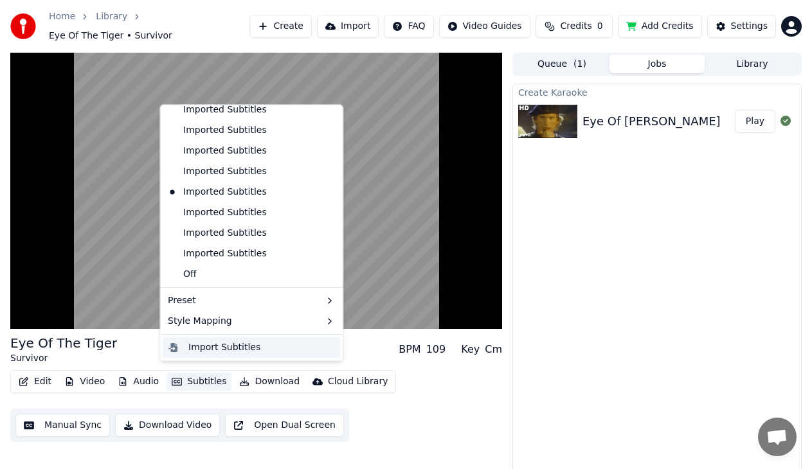
click at [203, 345] on div "Import Subtitles" at bounding box center [224, 348] width 72 height 13
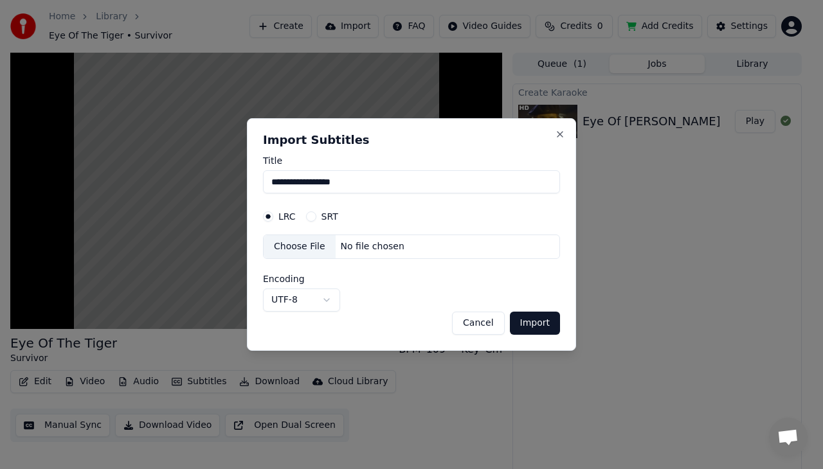
click at [343, 245] on div "No file chosen" at bounding box center [373, 247] width 74 height 13
click at [543, 327] on button "Import" at bounding box center [535, 323] width 50 height 23
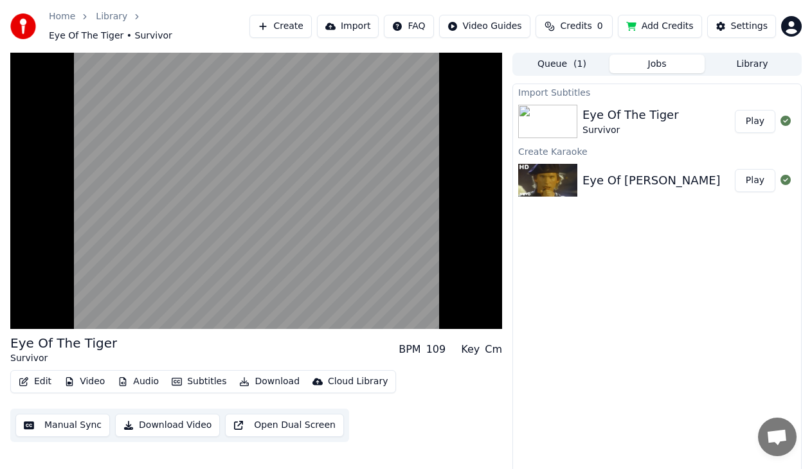
click at [765, 174] on button "Play" at bounding box center [755, 180] width 41 height 23
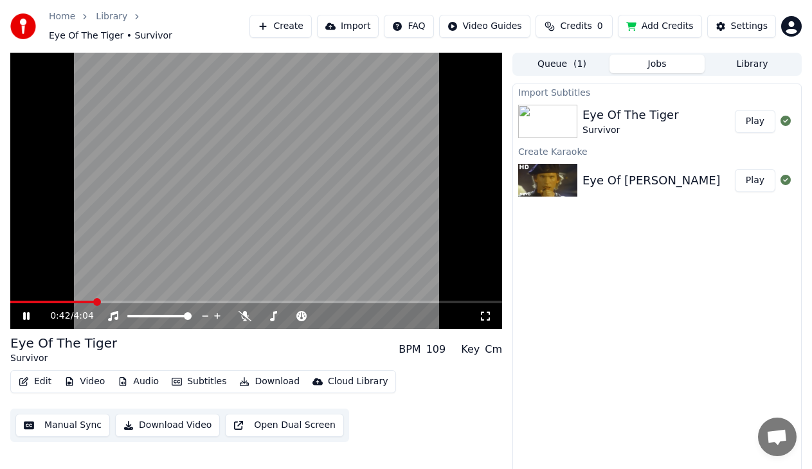
click at [95, 299] on span at bounding box center [97, 302] width 8 height 8
click at [29, 313] on icon at bounding box center [26, 317] width 6 height 8
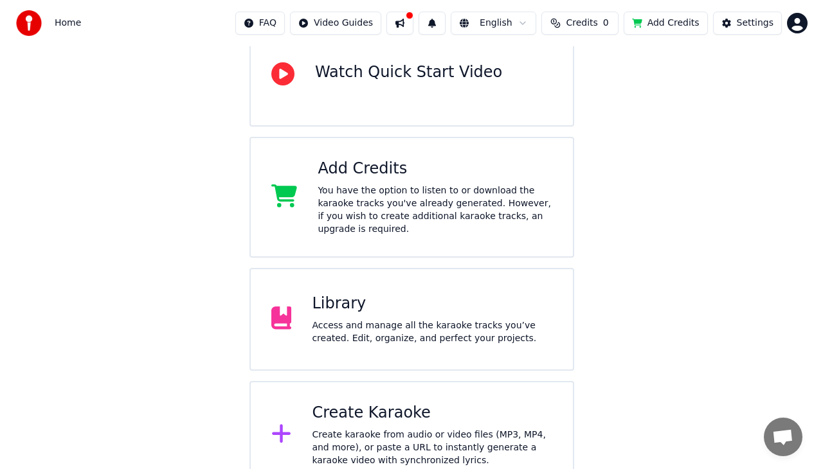
scroll to position [148, 0]
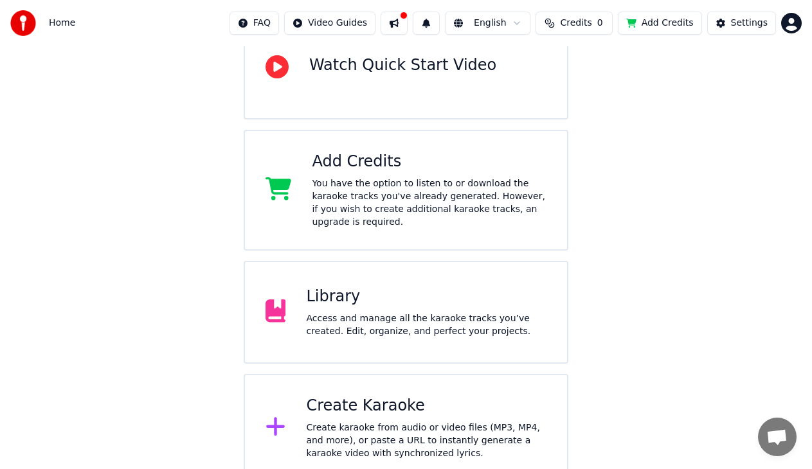
click at [352, 396] on div "Create Karaoke" at bounding box center [426, 406] width 241 height 21
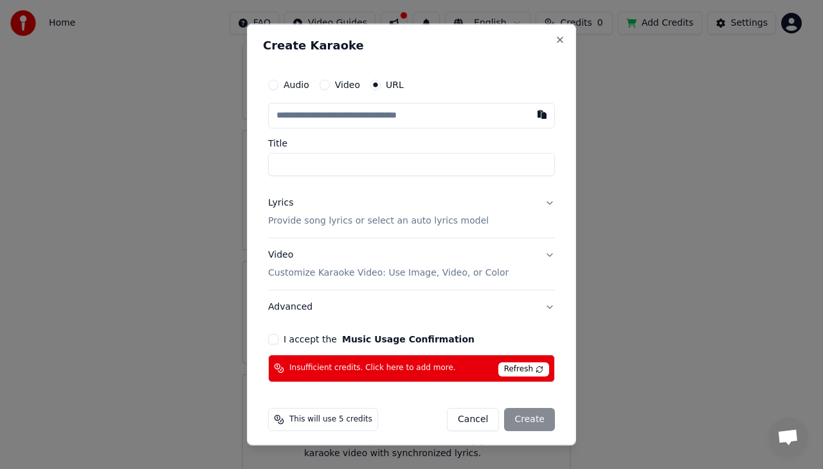
paste input "**********"
click at [318, 163] on input "Title" at bounding box center [411, 164] width 287 height 23
type input "**********"
drag, startPoint x: 318, startPoint y: 163, endPoint x: 216, endPoint y: 166, distance: 101.6
click at [216, 166] on body "**********" at bounding box center [406, 167] width 812 height 630
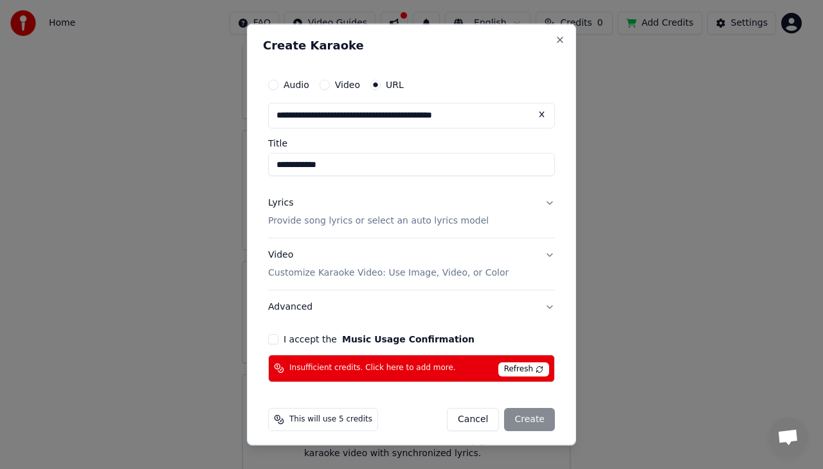
type input "**********"
click at [540, 202] on button "Lyrics Provide song lyrics or select an auto lyrics model" at bounding box center [411, 212] width 287 height 51
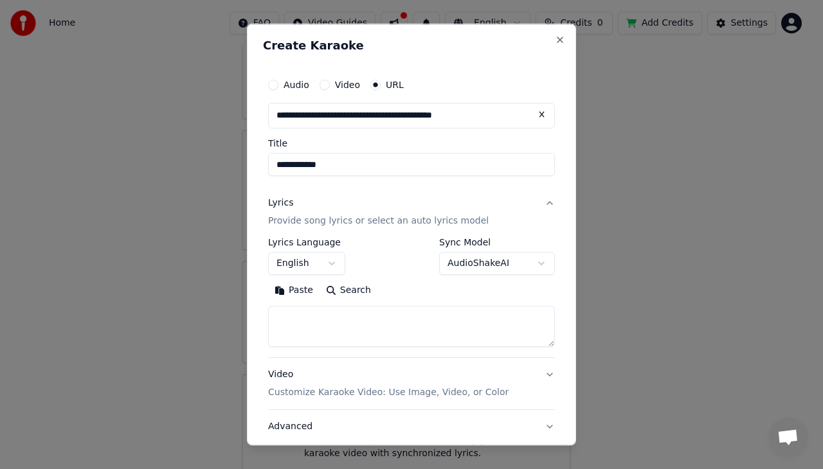
click at [307, 318] on textarea at bounding box center [411, 325] width 287 height 41
paste textarea "**********"
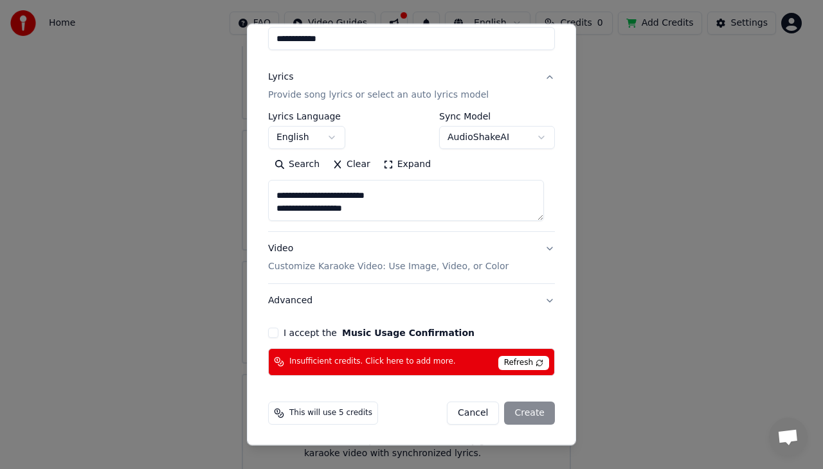
type textarea "**********"
click at [275, 329] on button "I accept the Music Usage Confirmation" at bounding box center [273, 333] width 10 height 10
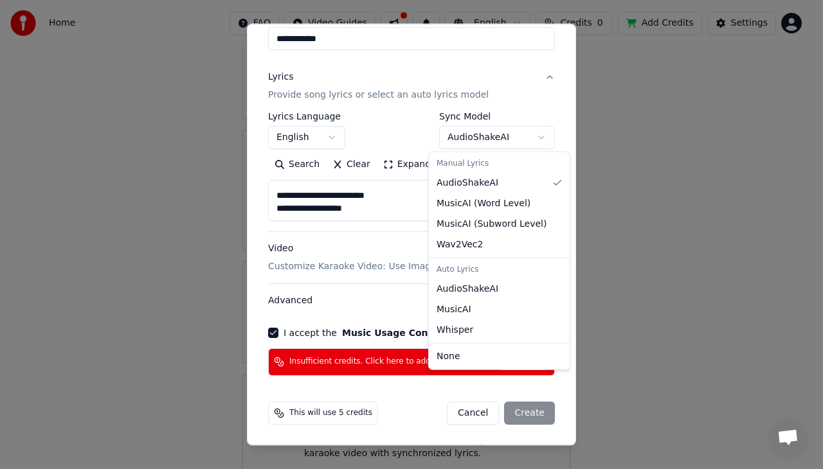
click at [474, 144] on body "**********" at bounding box center [406, 167] width 812 height 630
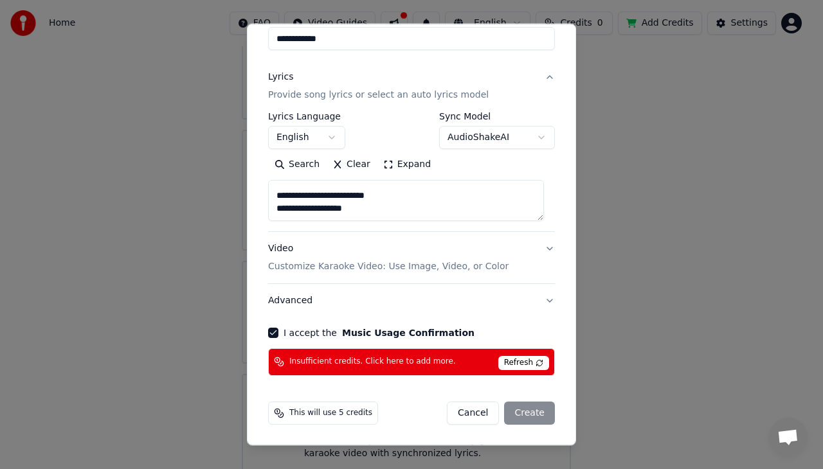
click at [514, 358] on span "Refresh" at bounding box center [523, 363] width 51 height 14
click at [365, 365] on span "Insufficient credits. Click here to add more." at bounding box center [372, 363] width 167 height 10
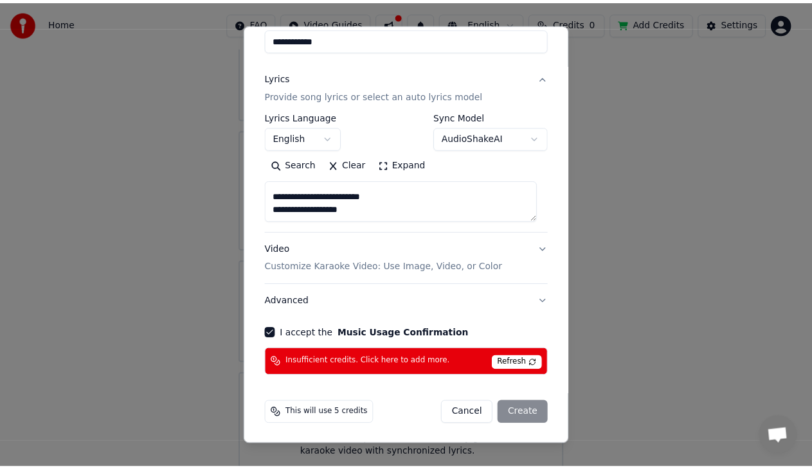
scroll to position [0, 0]
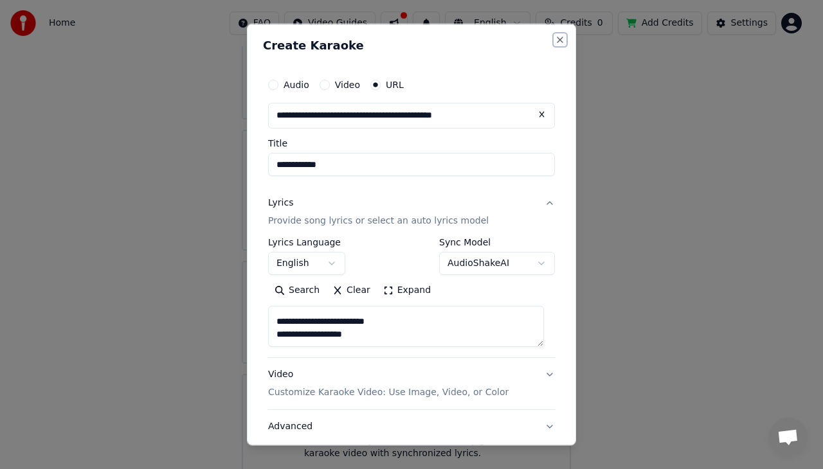
click at [555, 40] on button "Close" at bounding box center [560, 40] width 10 height 10
select select
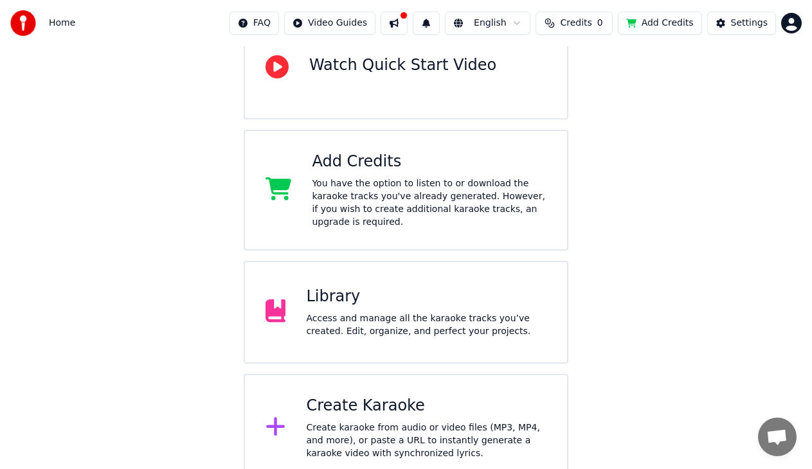
click at [790, 25] on html "Home FAQ Video Guides English Credits 0 Add Credits Settings Welcome to Youka W…" at bounding box center [406, 167] width 812 height 630
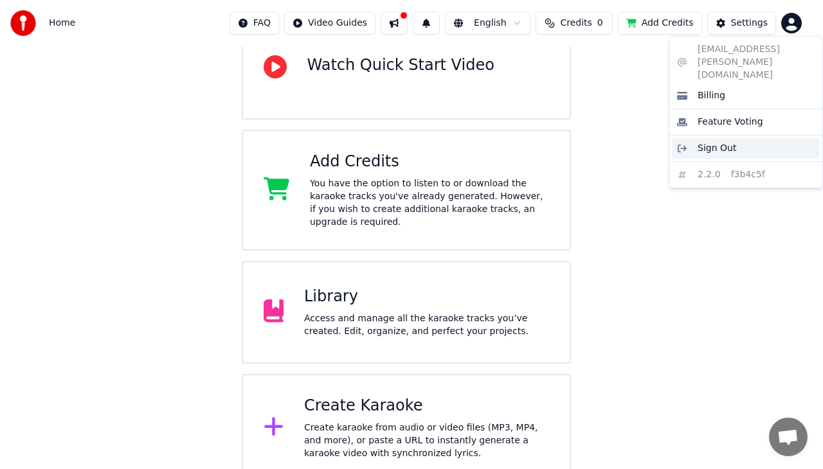
click at [728, 142] on span "Sign Out" at bounding box center [717, 148] width 39 height 13
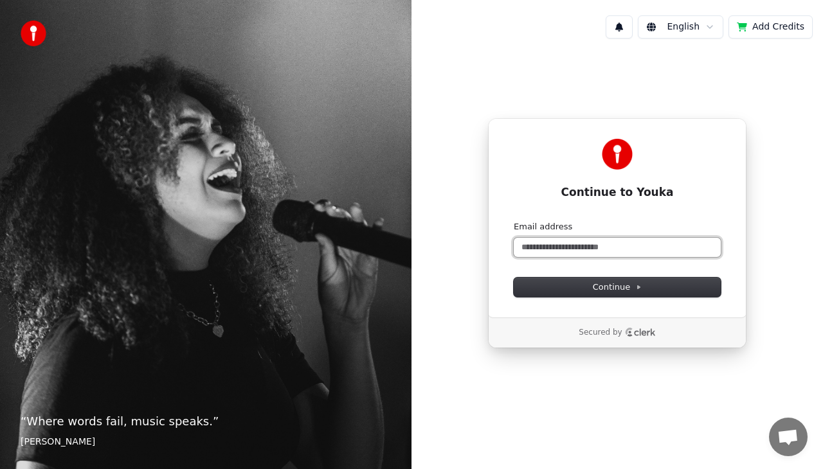
click at [599, 251] on input "Email address" at bounding box center [617, 247] width 207 height 19
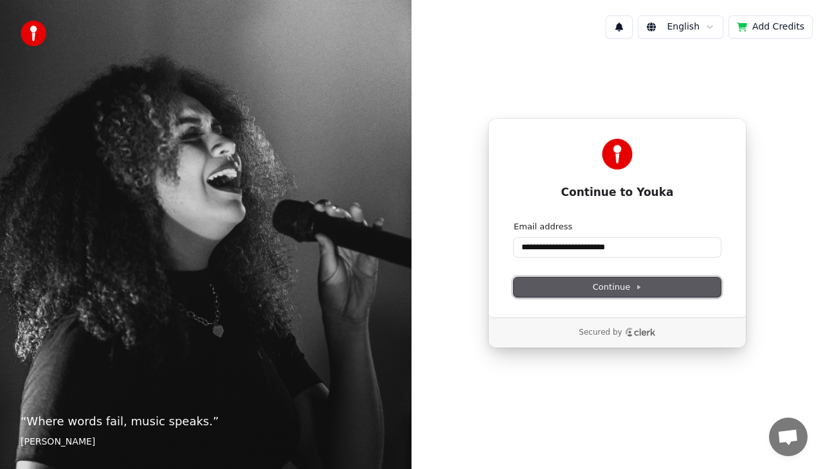
click at [576, 289] on button "Continue" at bounding box center [617, 287] width 207 height 19
type input "**********"
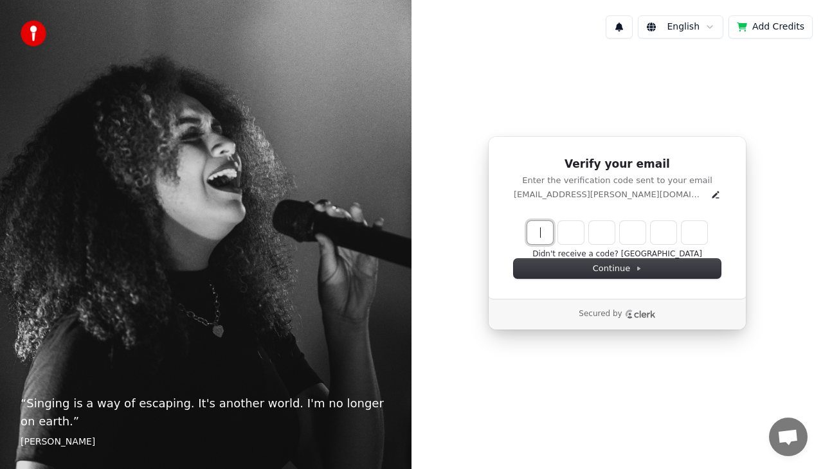
click at [545, 231] on input "Enter verification code" at bounding box center [630, 232] width 206 height 23
paste input "******"
type input "******"
